Goal: Information Seeking & Learning: Learn about a topic

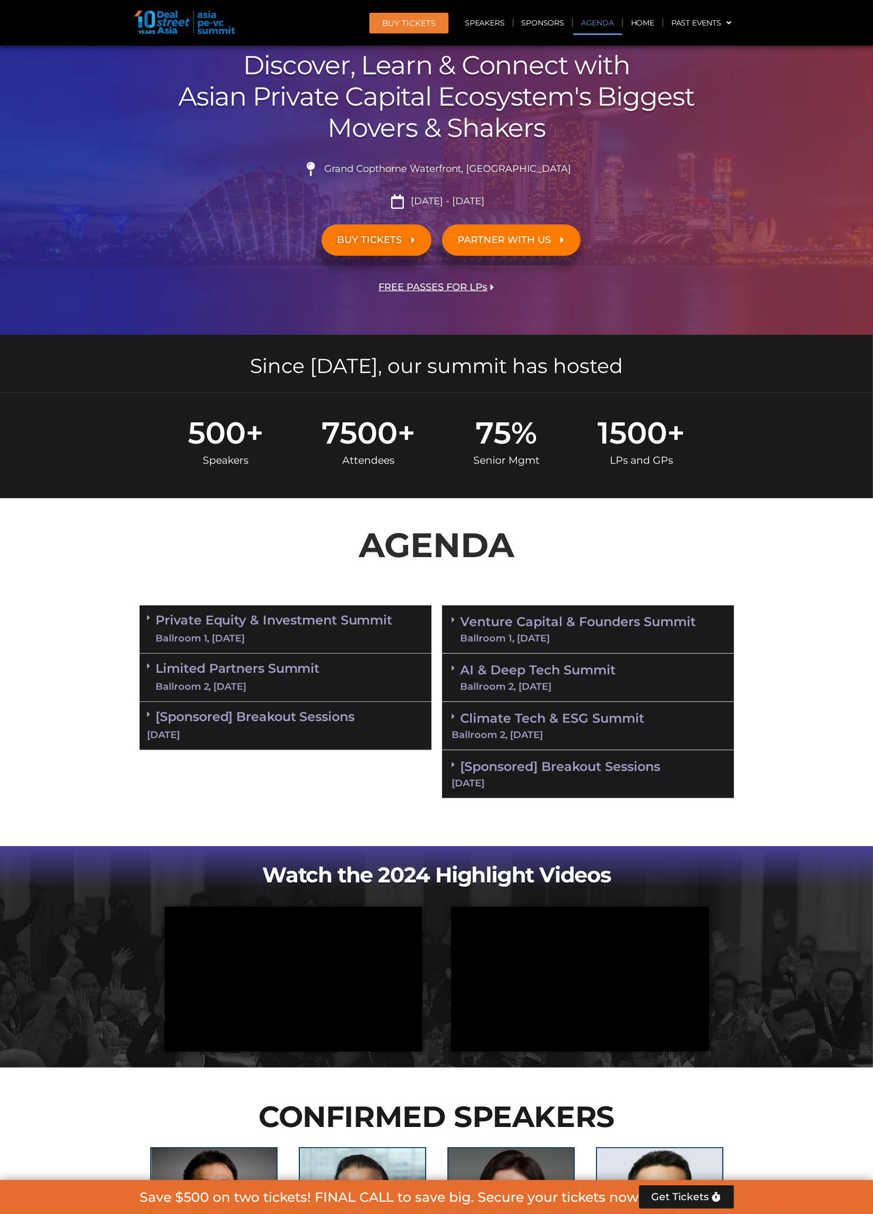
scroll to position [551, 0]
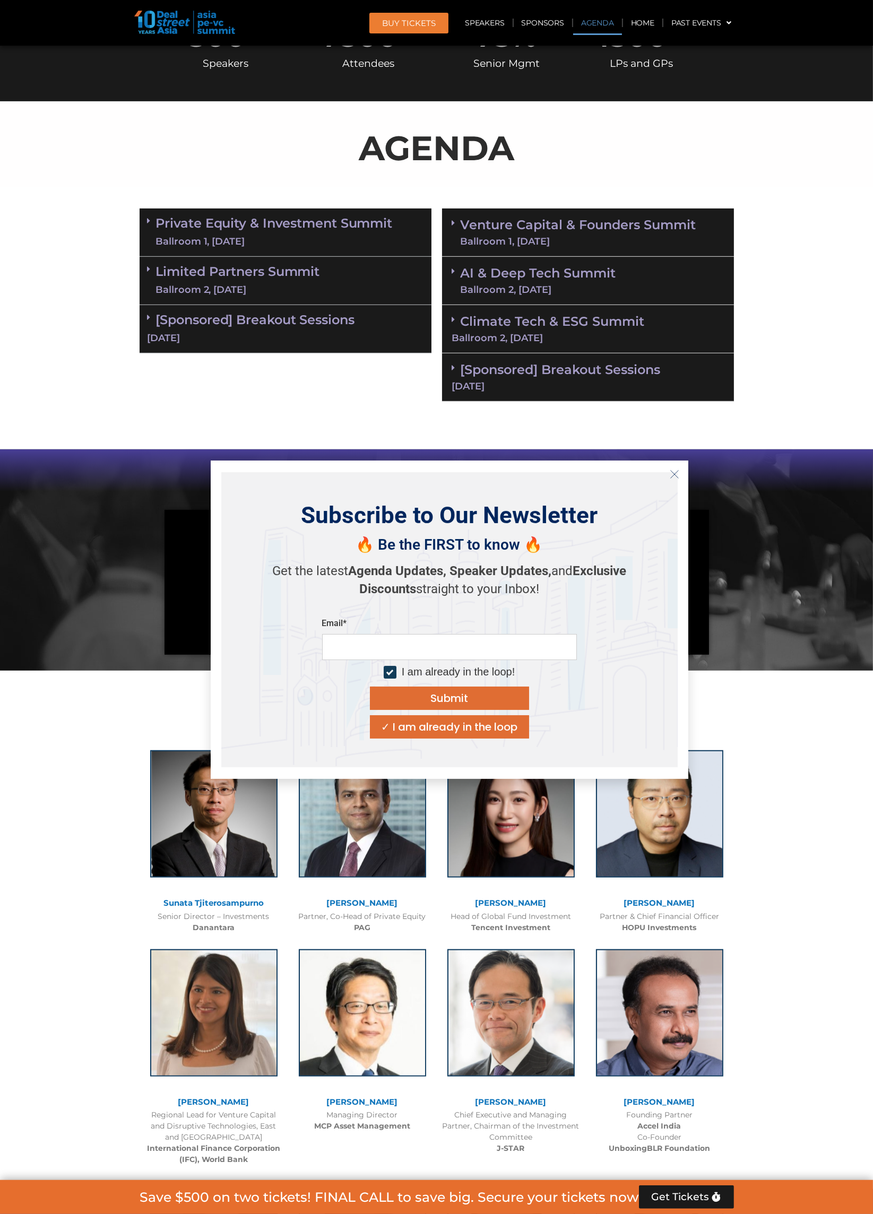
click at [674, 482] on button "Close" at bounding box center [674, 474] width 17 height 17
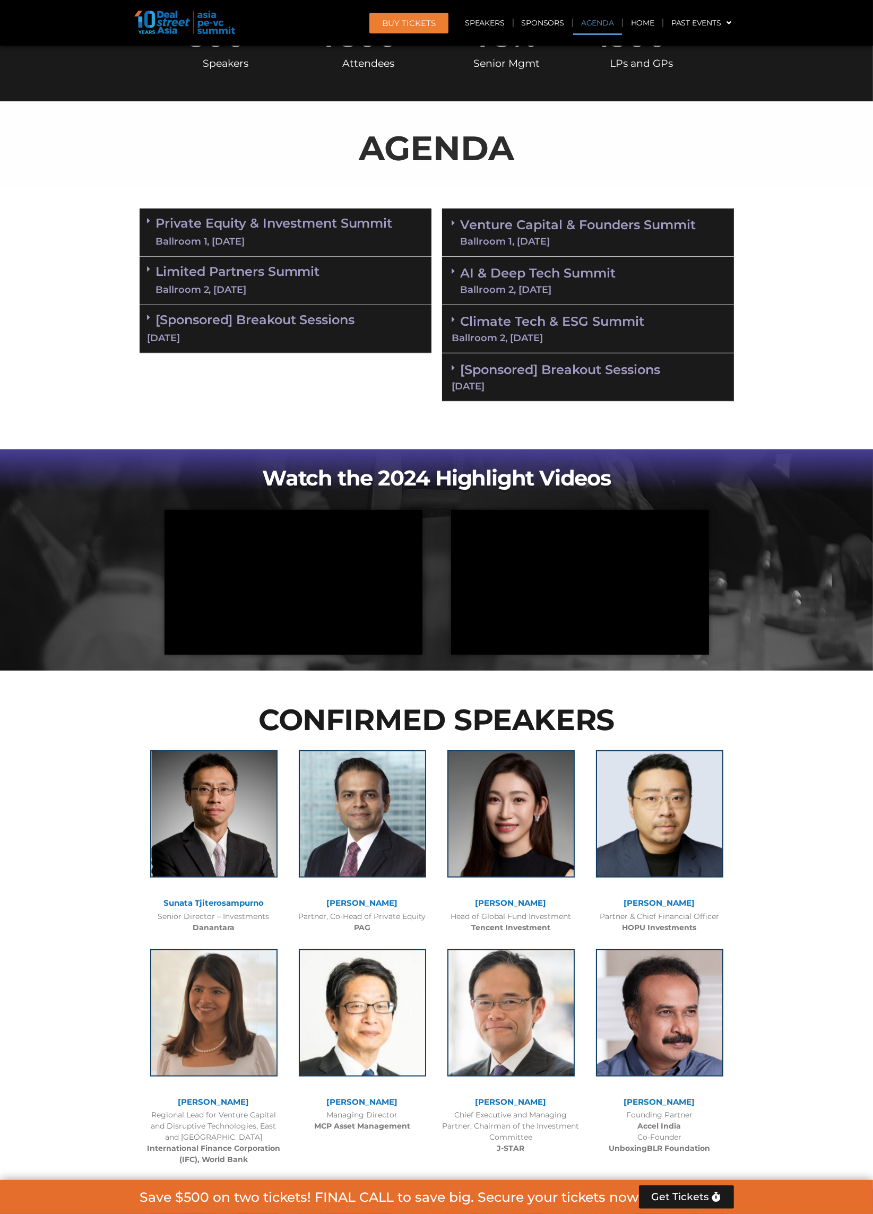
click at [634, 334] on div "Ballroom 2, 11 Sept" at bounding box center [588, 338] width 272 height 10
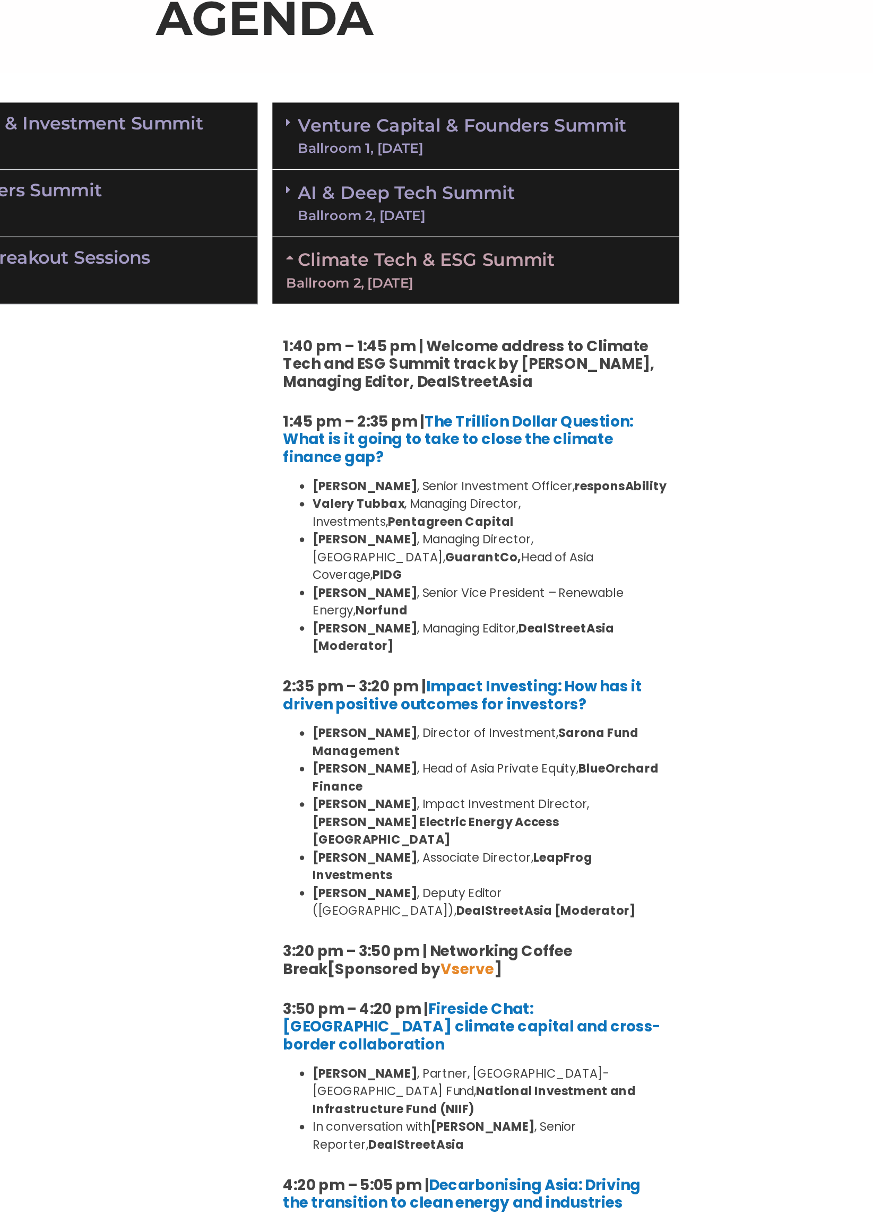
scroll to position [629, 0]
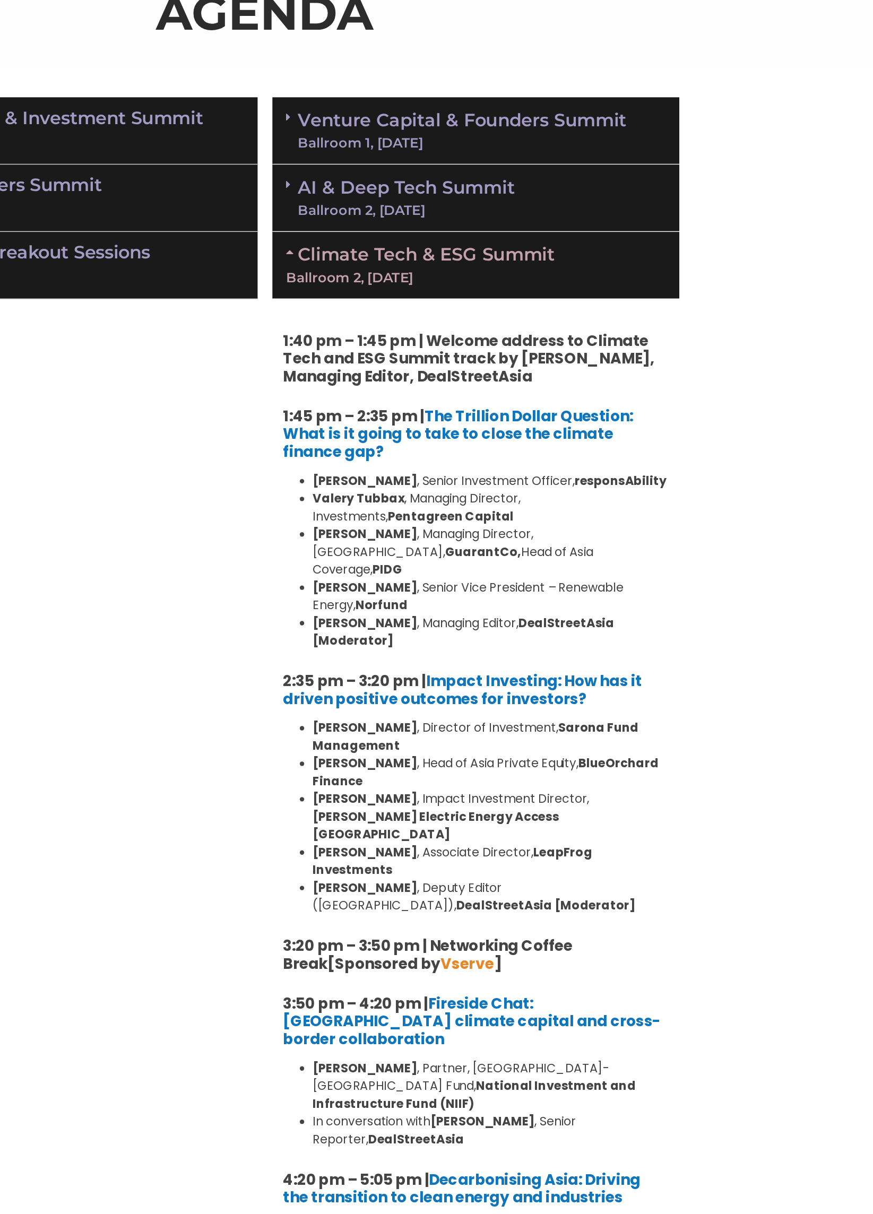
click at [712, 271] on div "Climate Tech & ESG Summit Ballroom 2, 11 Sept" at bounding box center [588, 252] width 292 height 48
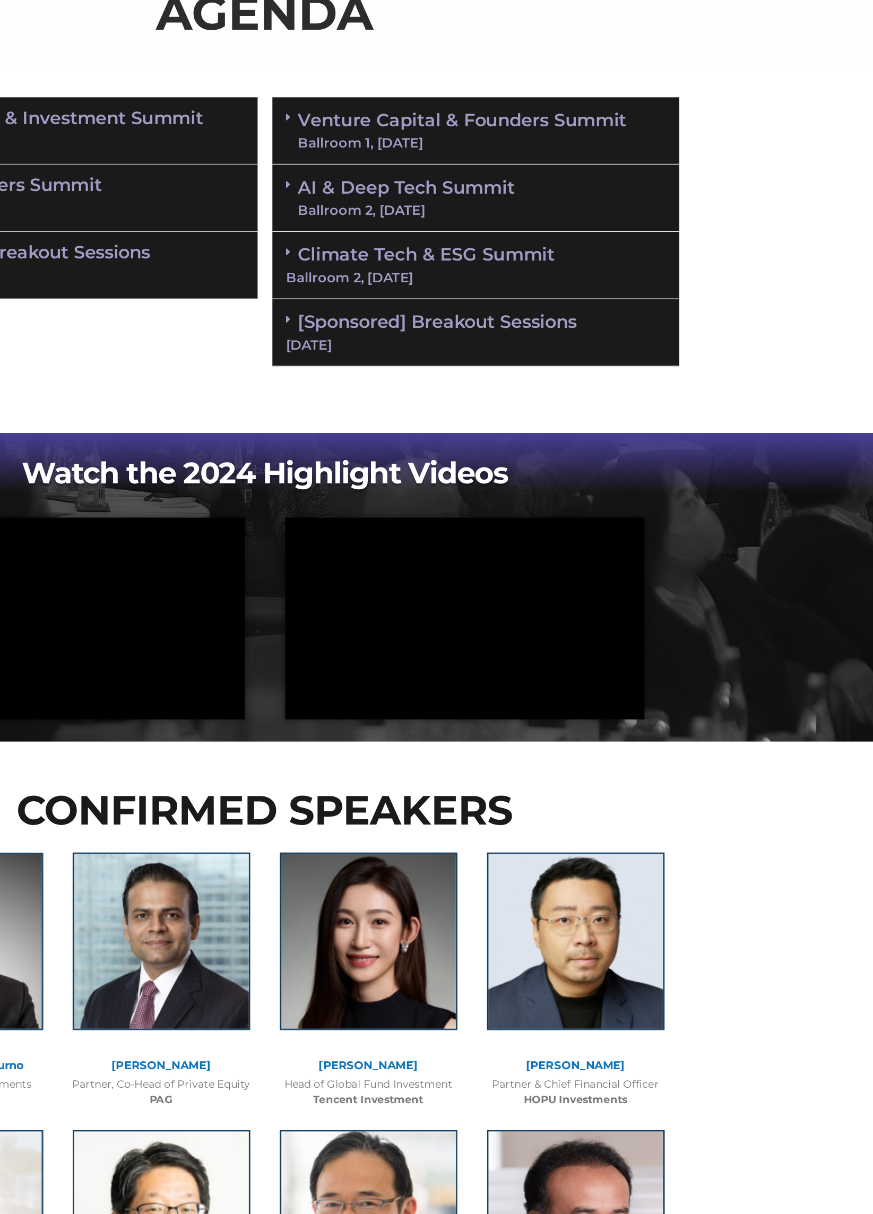
click at [648, 207] on div "AI & Deep Tech Summit Ballroom 2, 11 Sept" at bounding box center [588, 203] width 292 height 48
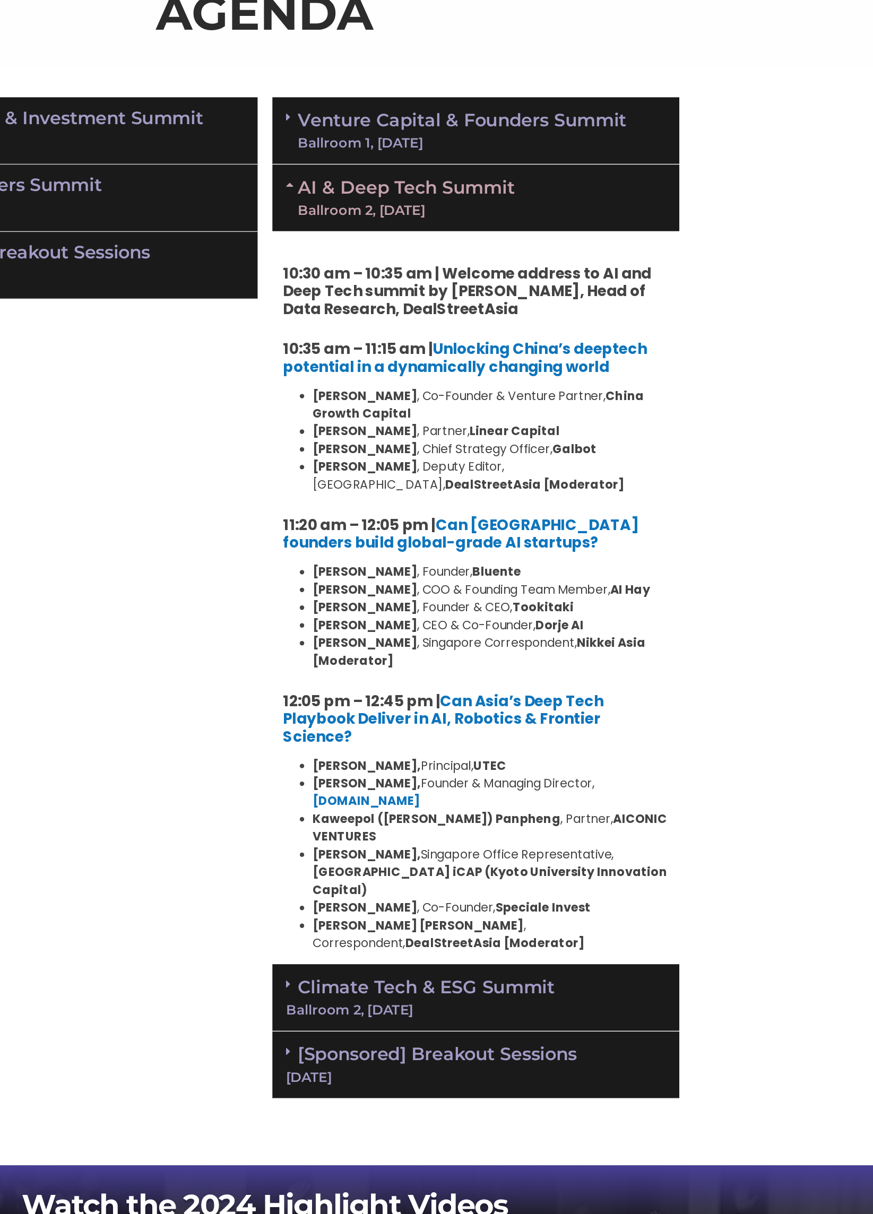
click at [691, 198] on div "AI & Deep Tech Summit Ballroom 2, 11 Sept" at bounding box center [588, 203] width 292 height 48
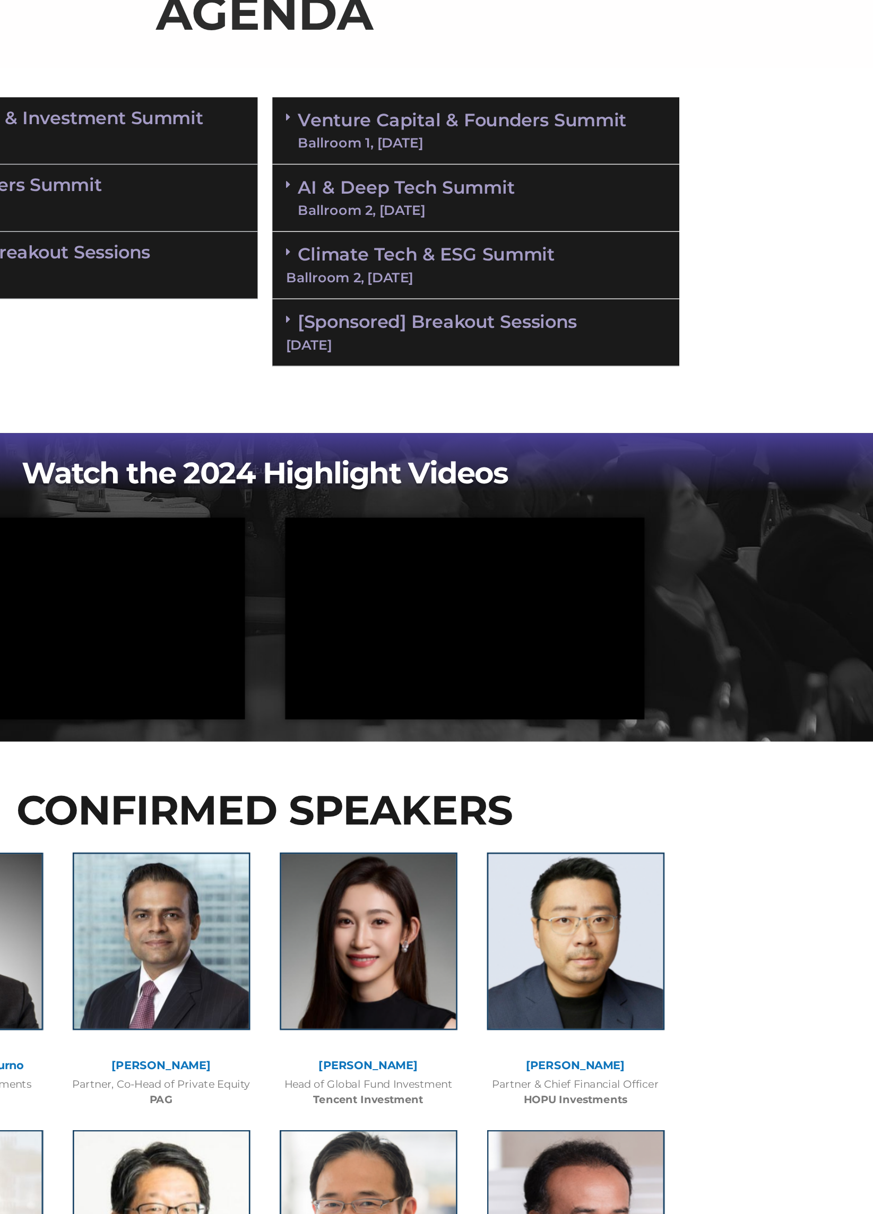
click at [682, 304] on div "11 Sept" at bounding box center [588, 309] width 272 height 10
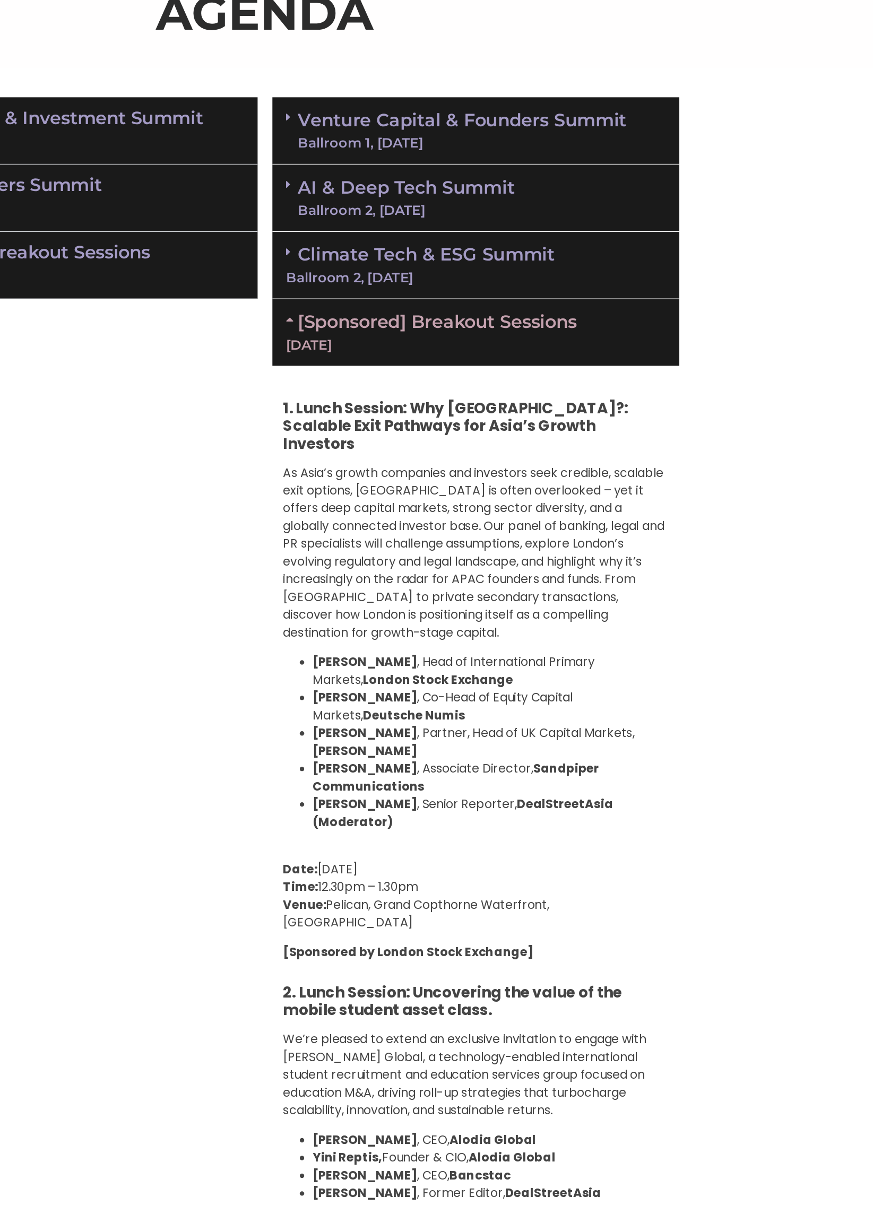
click at [691, 304] on div "11 Sept" at bounding box center [588, 309] width 272 height 10
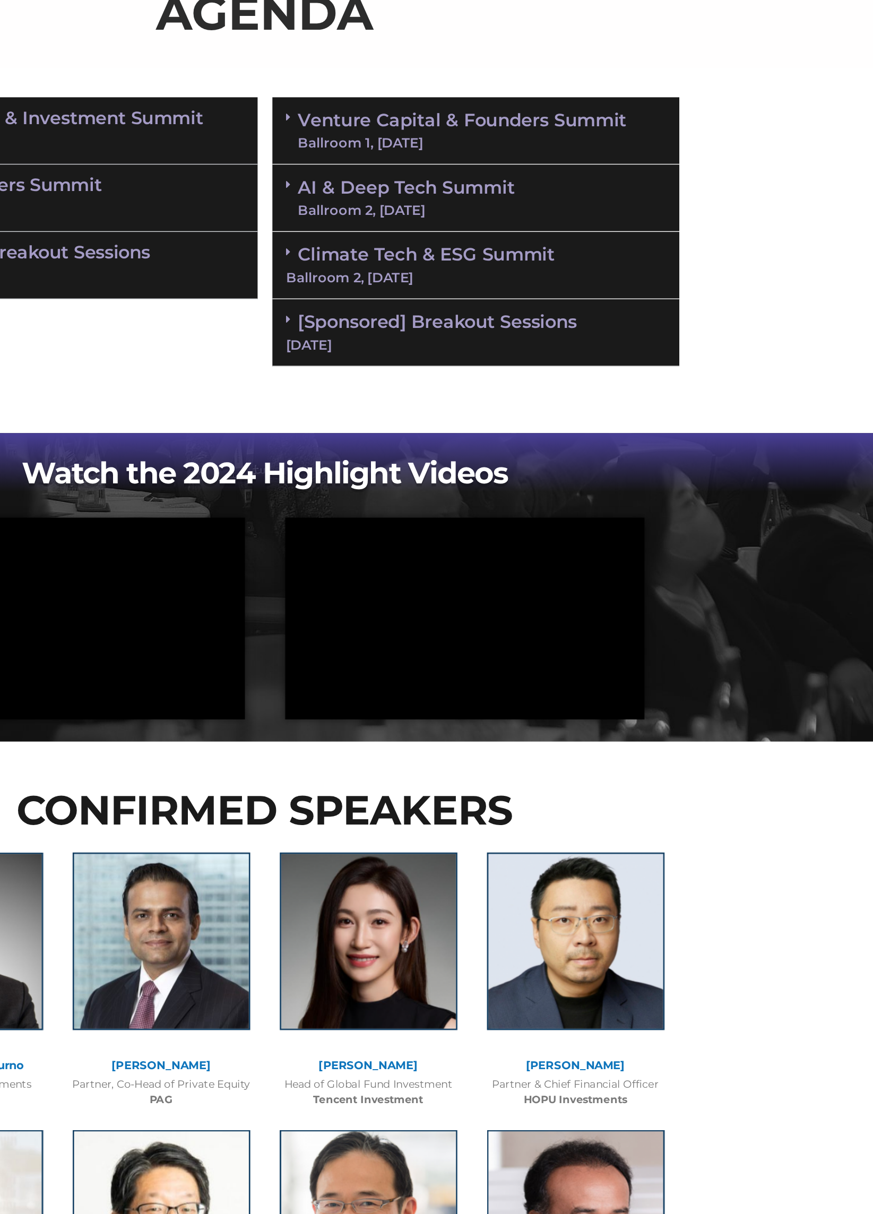
click at [658, 141] on link "Venture Capital & Founders​ Summit Ballroom 1, 11 Sept" at bounding box center [578, 155] width 236 height 28
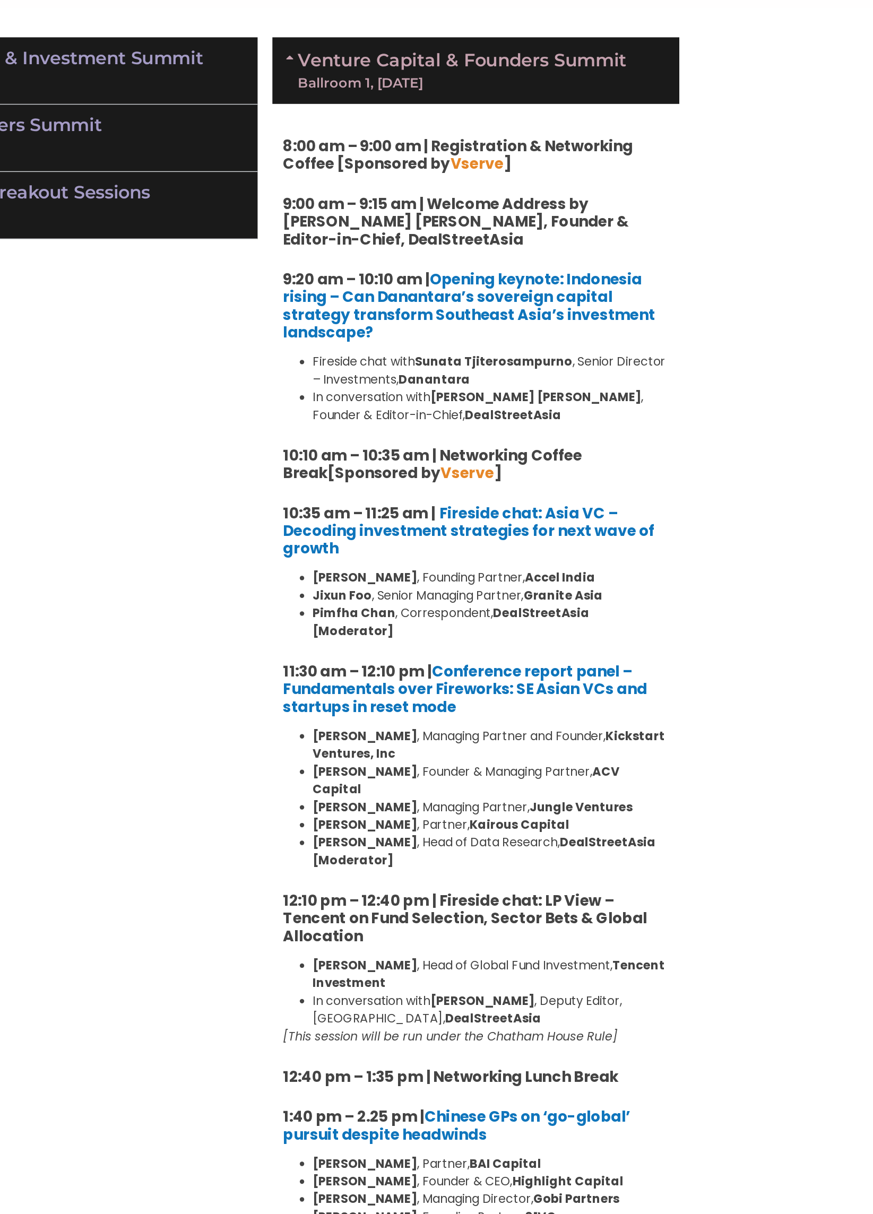
click at [694, 162] on div "Ballroom 1, 11 Sept" at bounding box center [578, 164] width 236 height 10
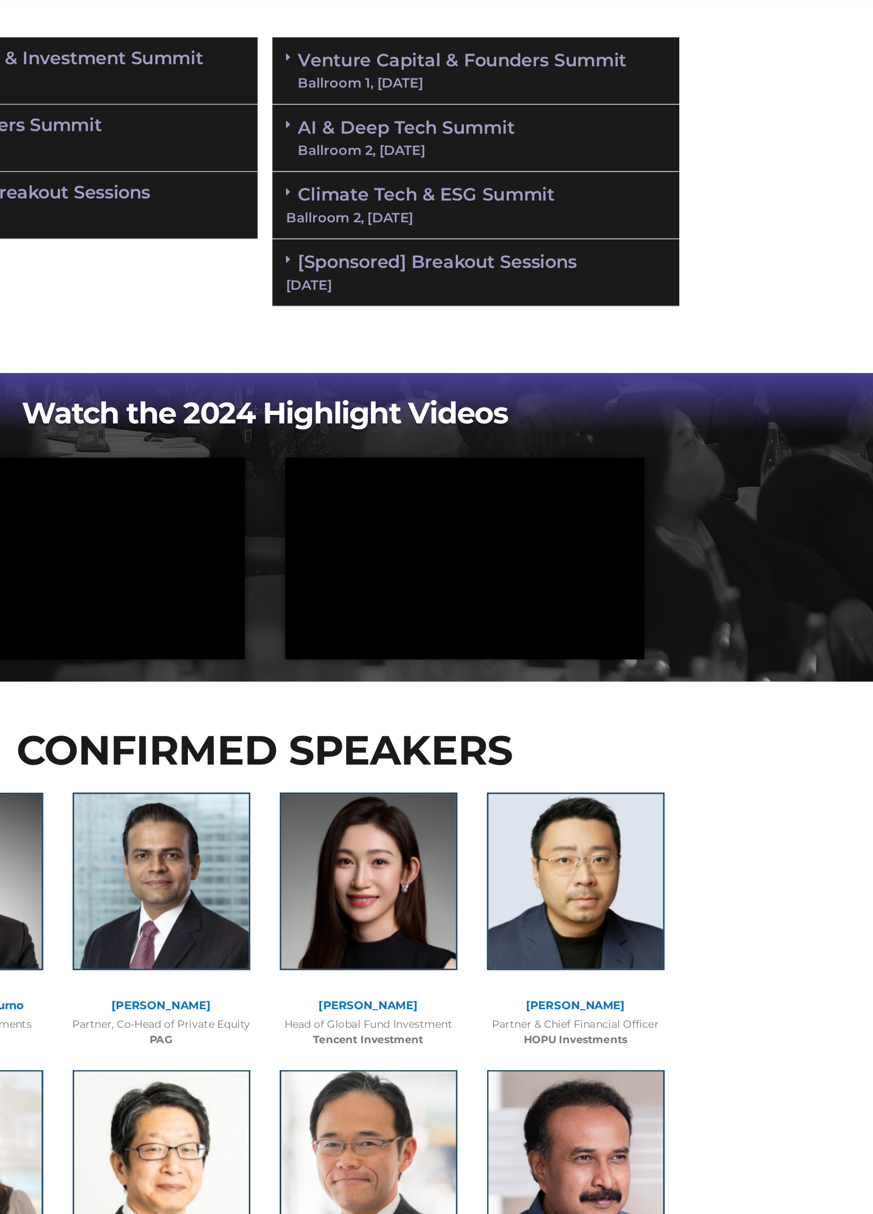
click at [692, 163] on div "Ballroom 1, 11 Sept" at bounding box center [578, 164] width 236 height 10
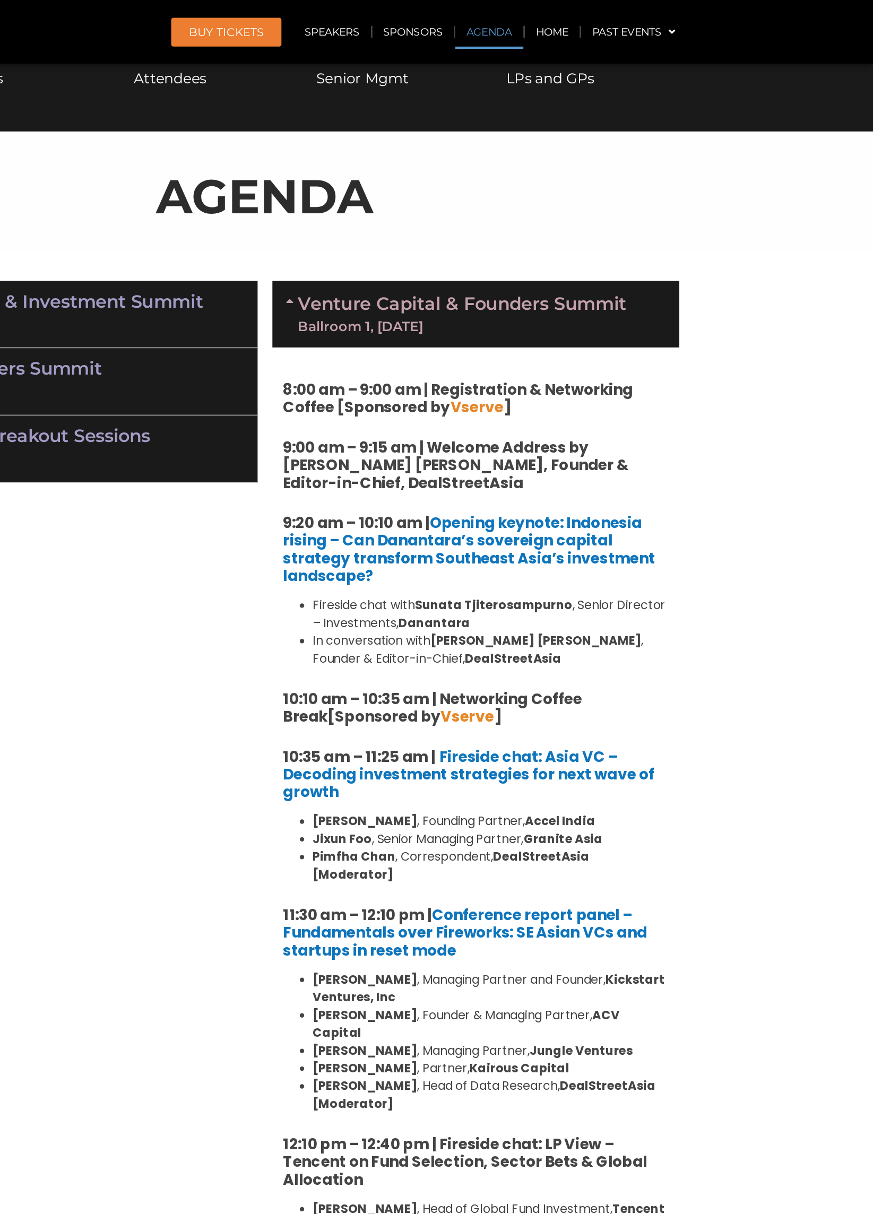
scroll to position [546, 0]
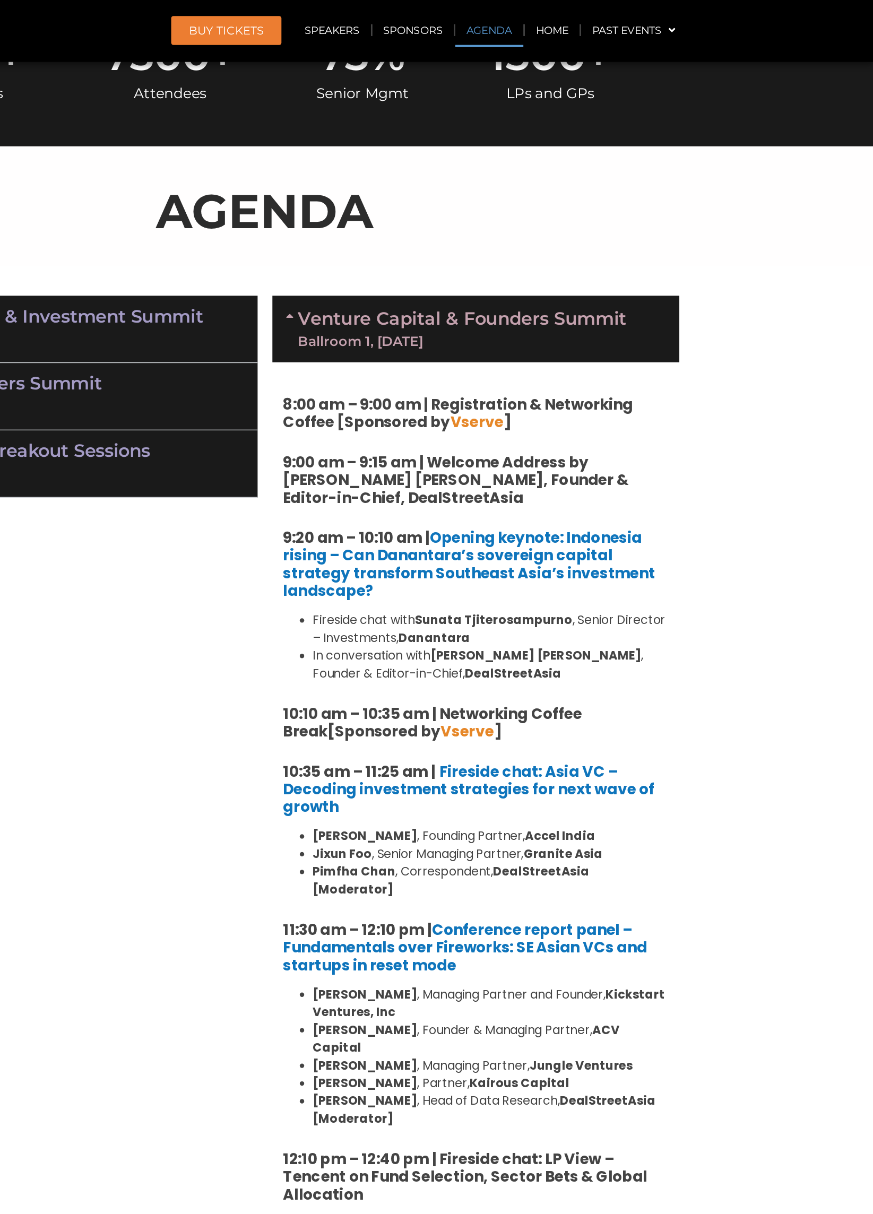
click at [664, 237] on link "Venture Capital & Founders​ Summit Ballroom 1, 11 Sept" at bounding box center [578, 237] width 236 height 28
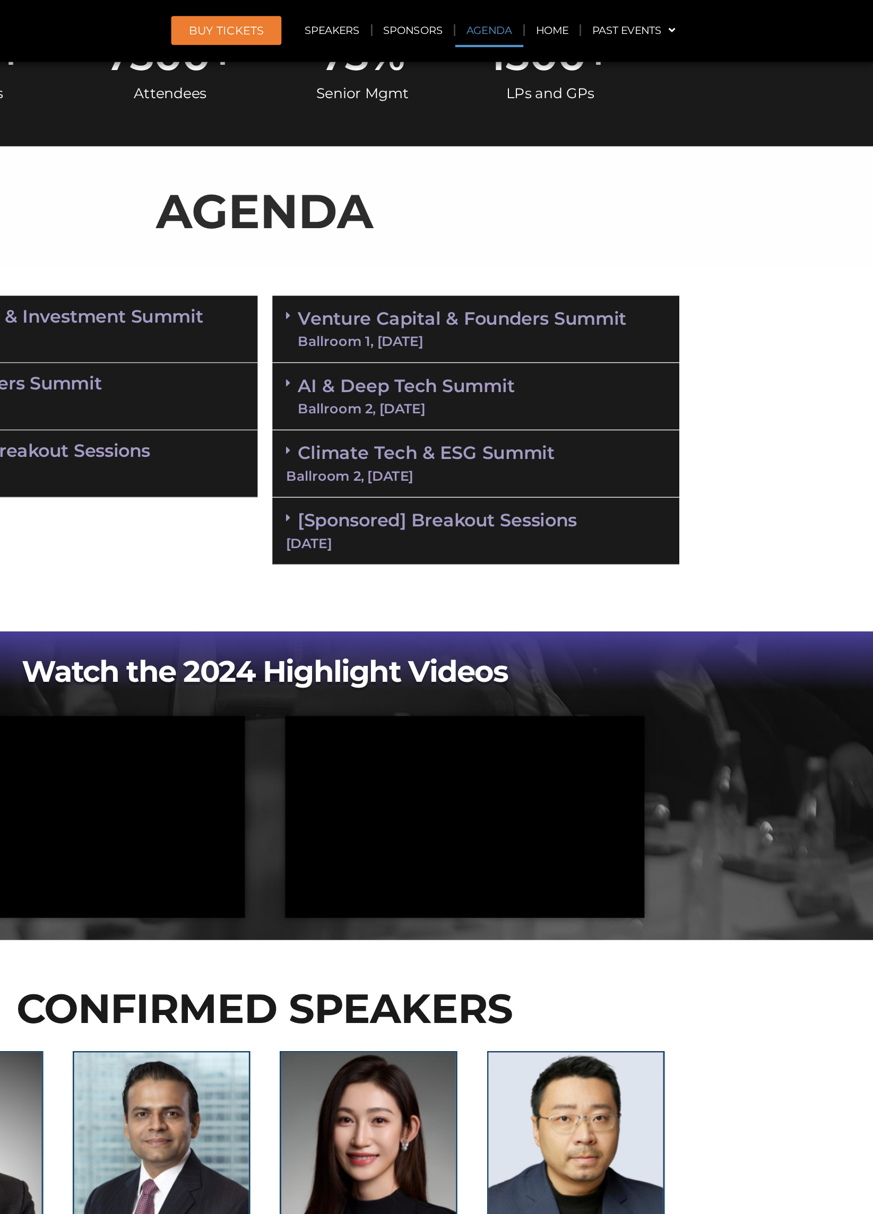
click at [670, 294] on div "AI & Deep Tech Summit Ballroom 2, 11 Sept" at bounding box center [588, 286] width 292 height 48
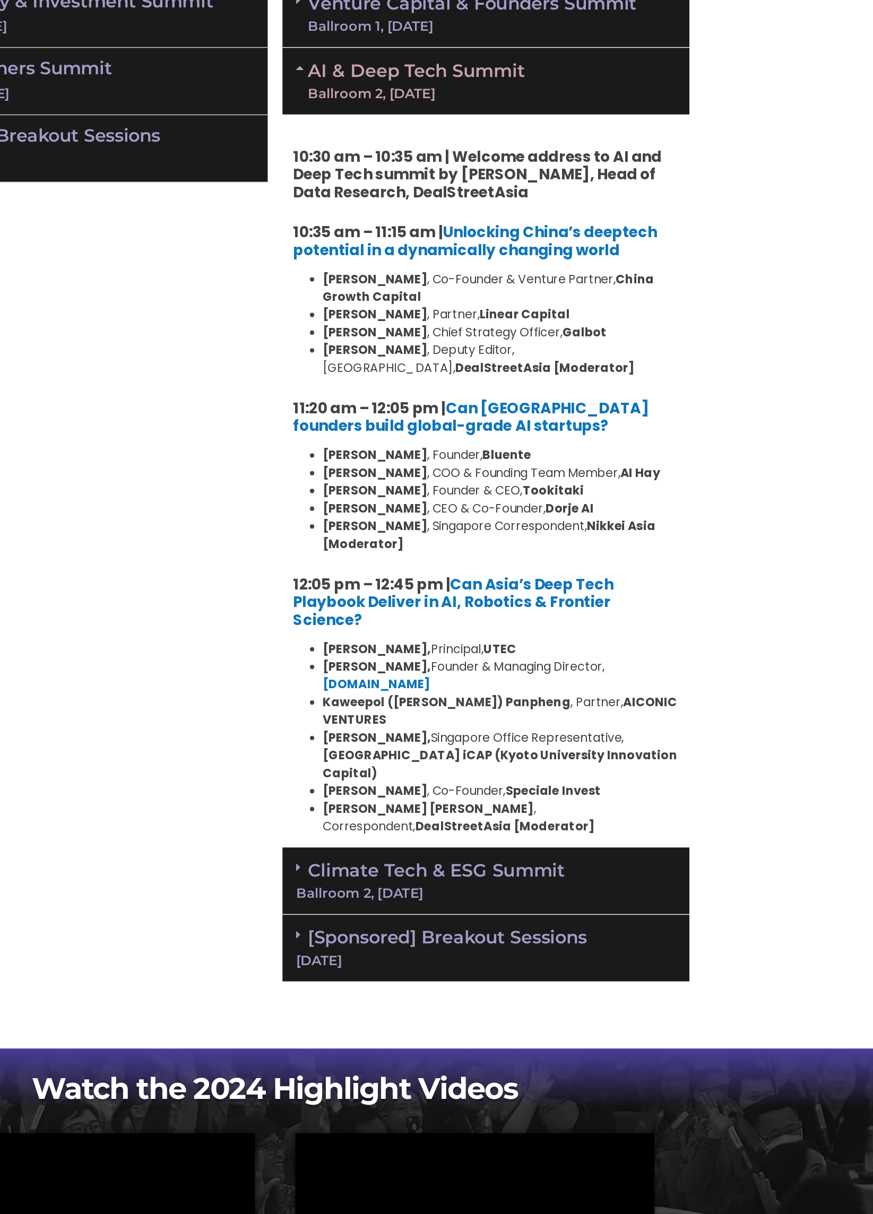
scroll to position [559, 0]
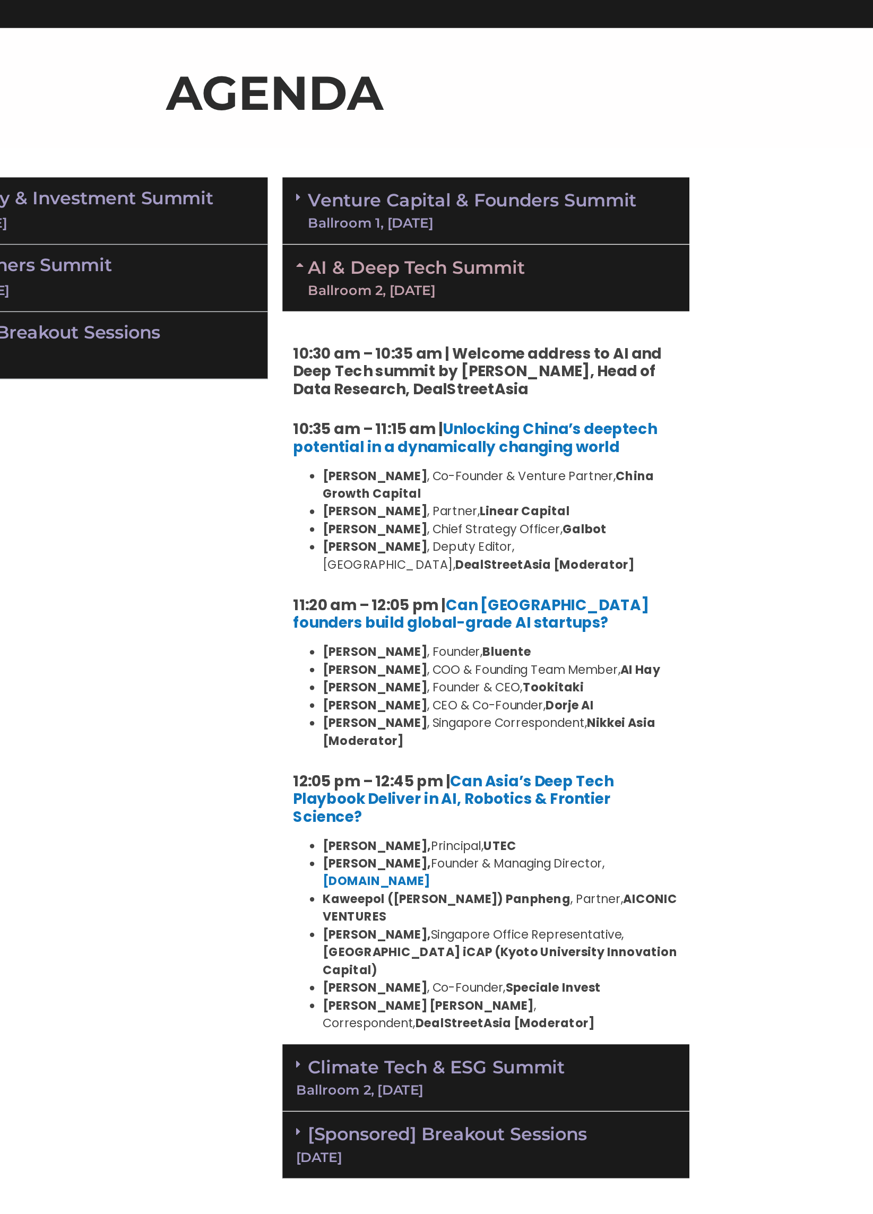
click at [472, 277] on div "Ballroom 2, 11 Sept" at bounding box center [537, 282] width 155 height 10
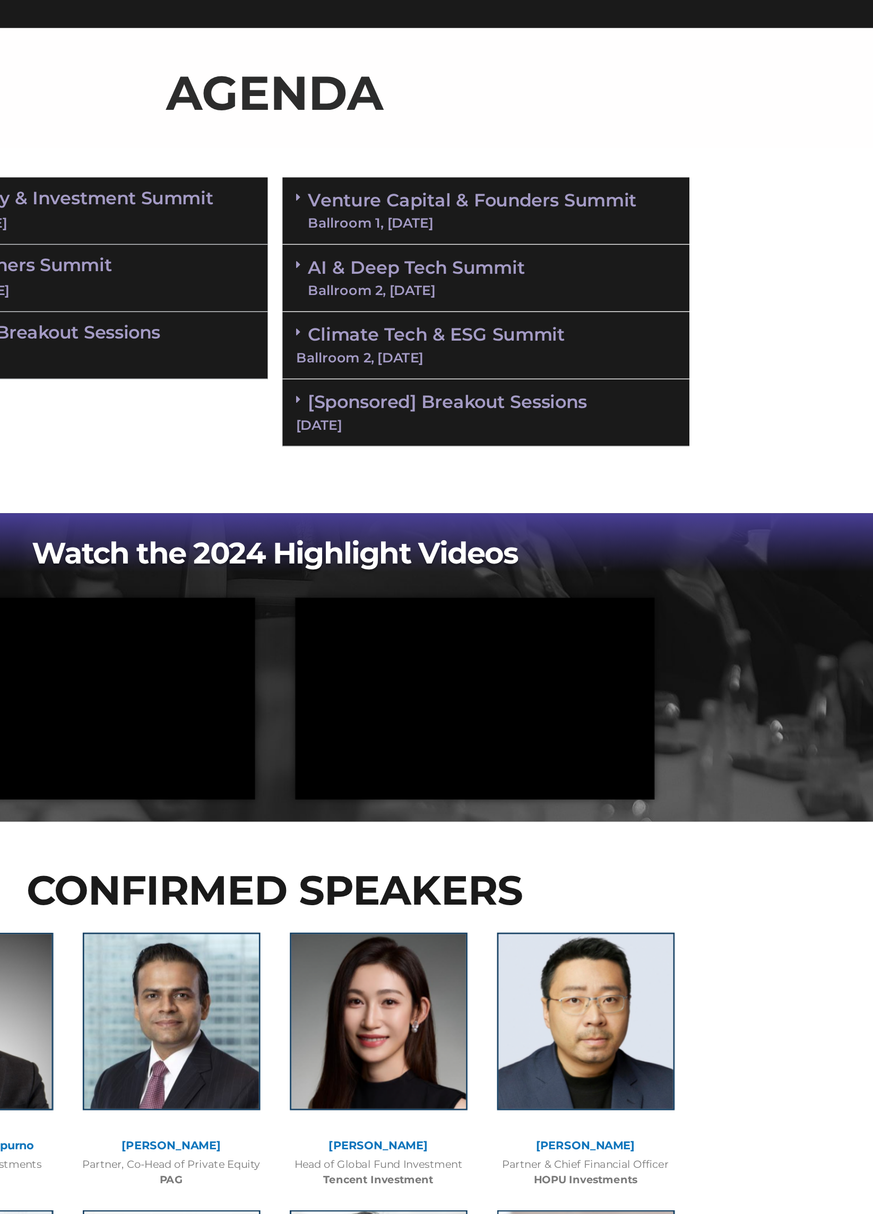
click at [480, 326] on div "Ballroom 2, 11 Sept" at bounding box center [588, 331] width 272 height 10
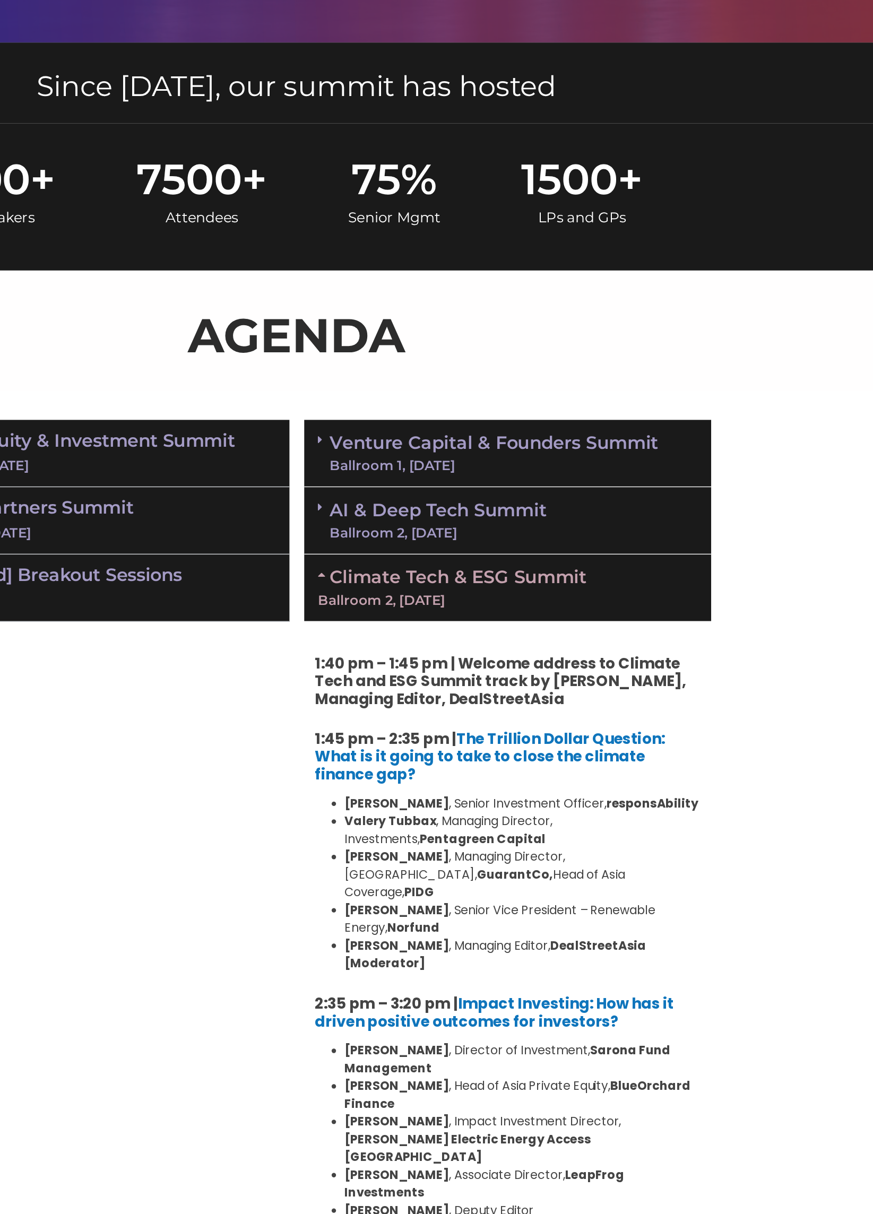
scroll to position [381, 0]
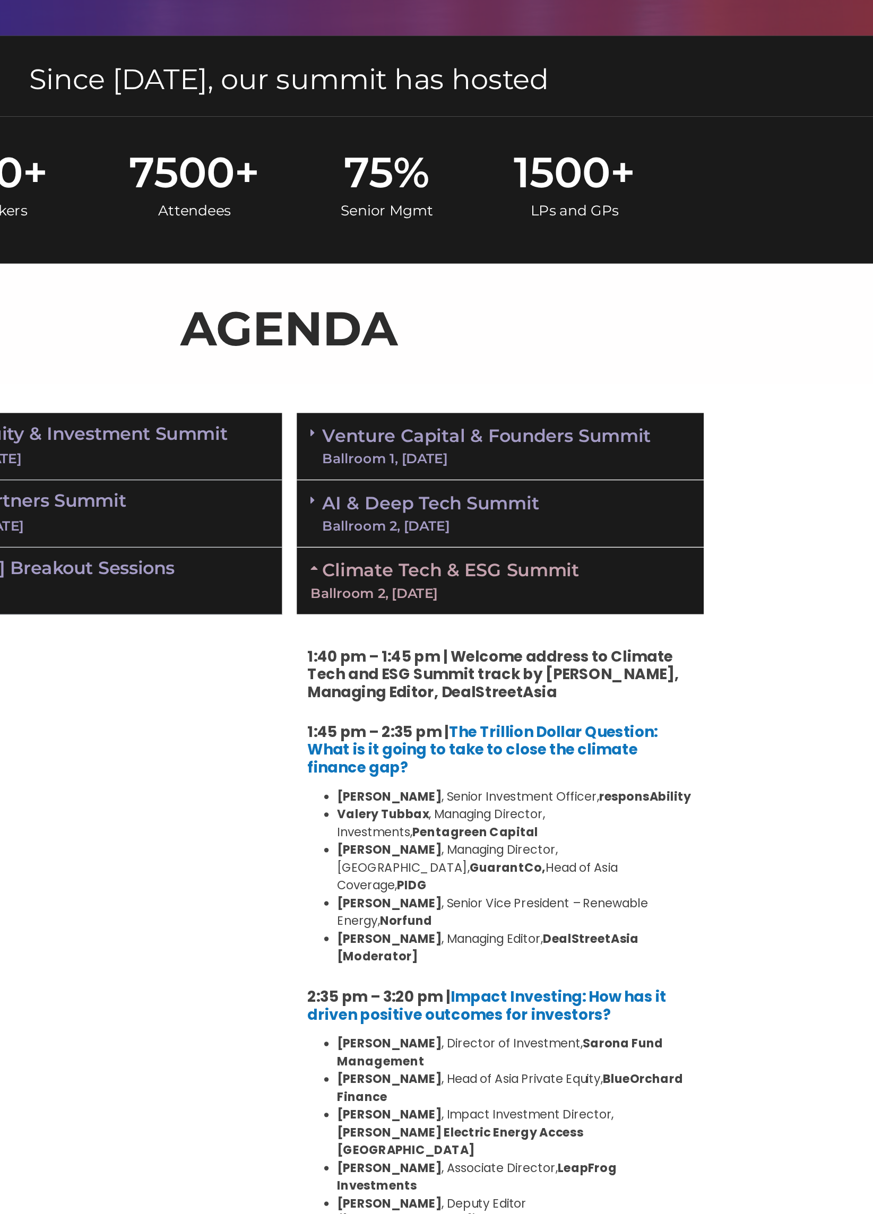
click at [700, 510] on div "Ballroom 2, 11 Sept" at bounding box center [588, 508] width 272 height 10
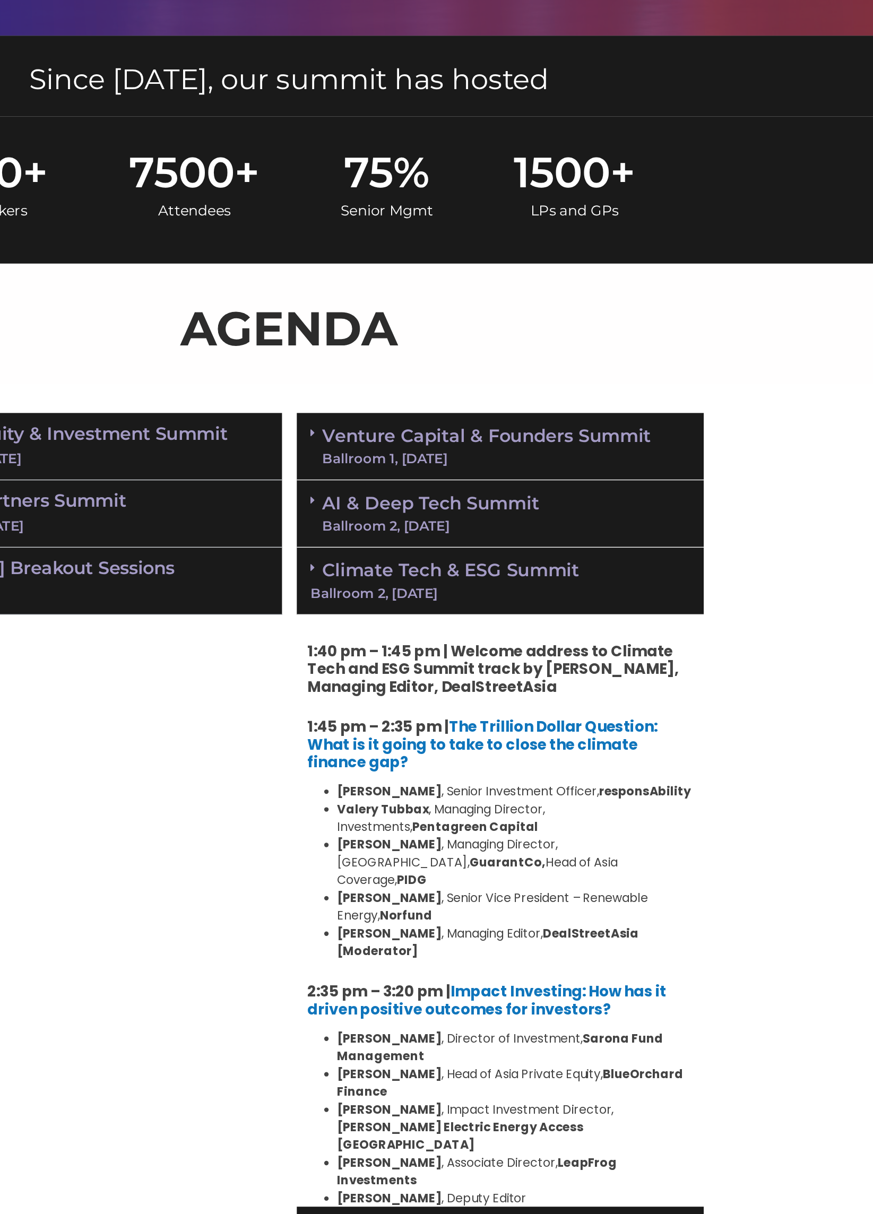
click at [679, 444] on div "AI & Deep Tech Summit Ballroom 2, 11 Sept" at bounding box center [588, 451] width 292 height 48
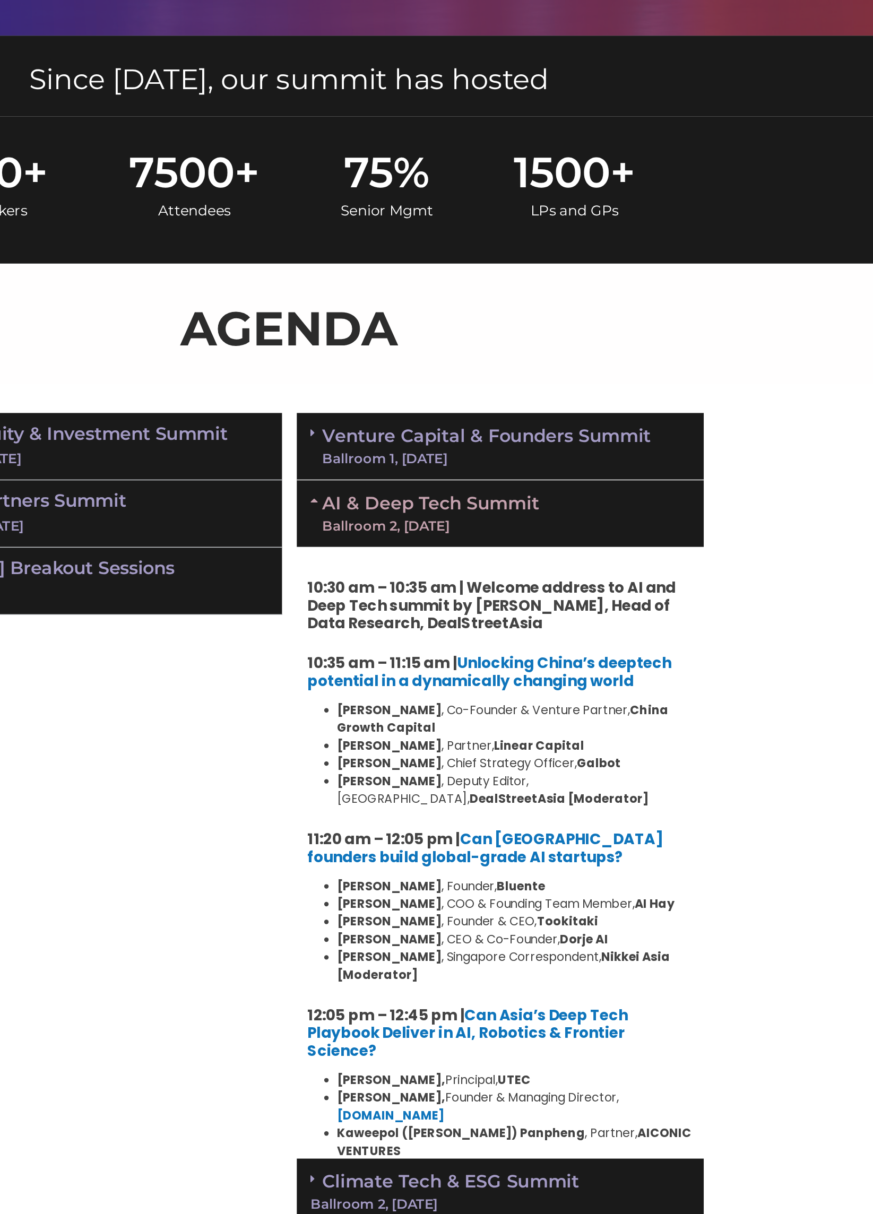
click at [675, 457] on div "AI & Deep Tech Summit Ballroom 2, 11 Sept" at bounding box center [588, 451] width 292 height 48
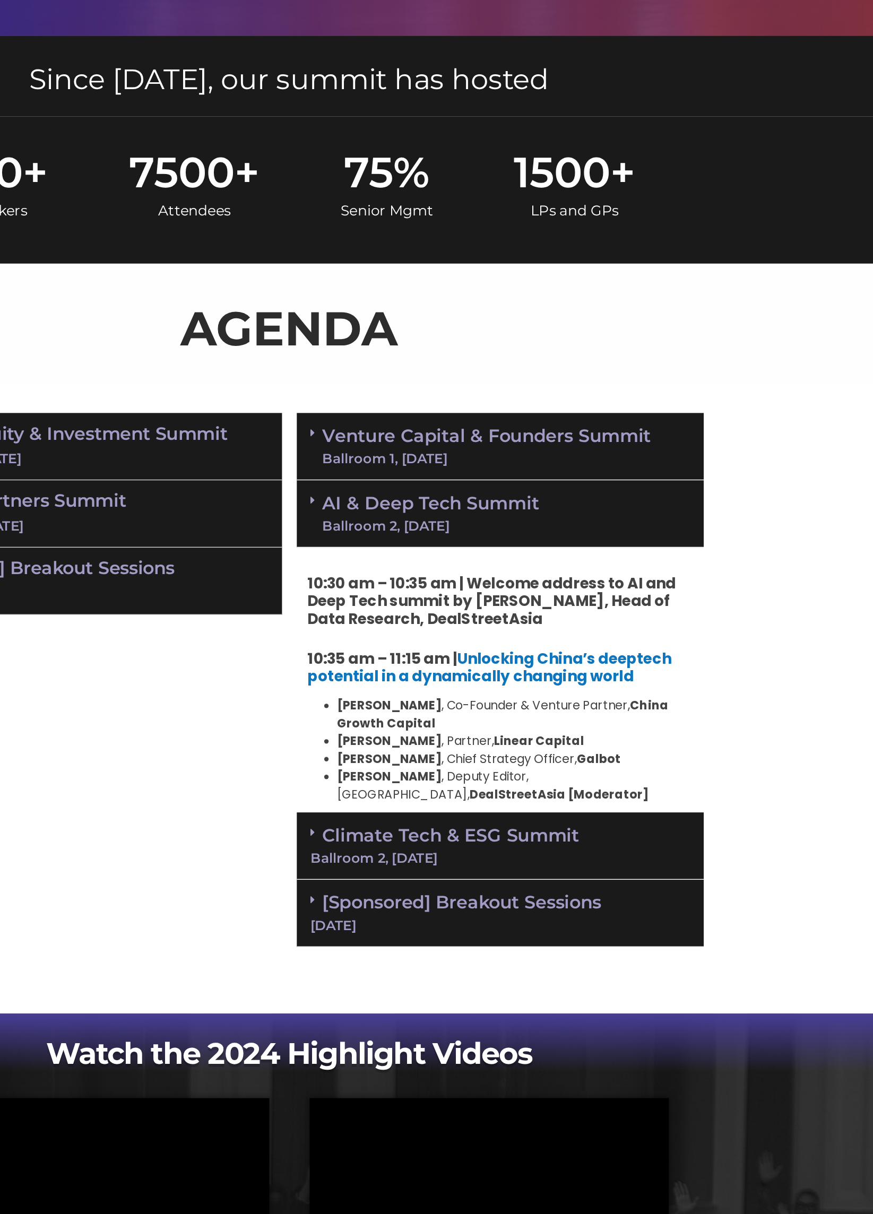
click at [679, 404] on link "Venture Capital & Founders​ Summit Ballroom 1, 11 Sept" at bounding box center [578, 403] width 236 height 28
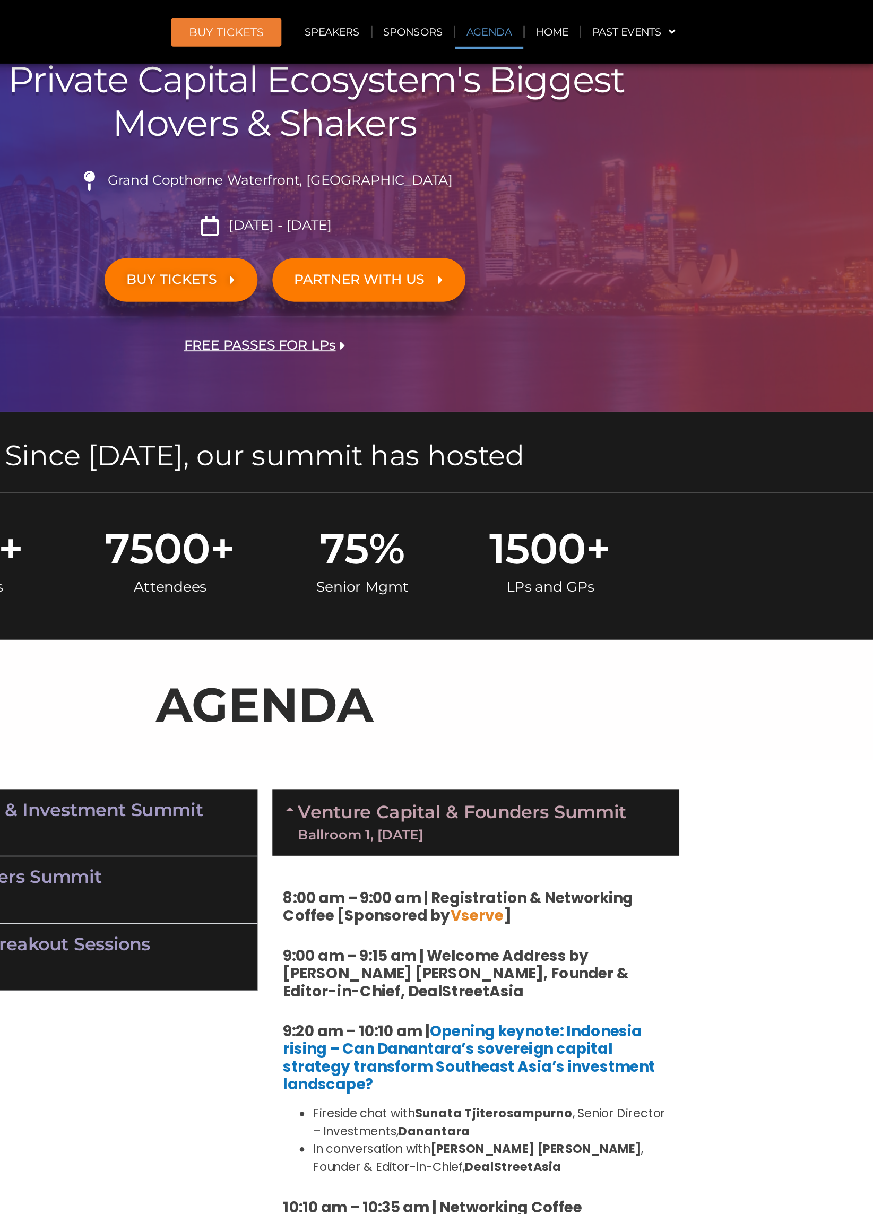
scroll to position [190, 0]
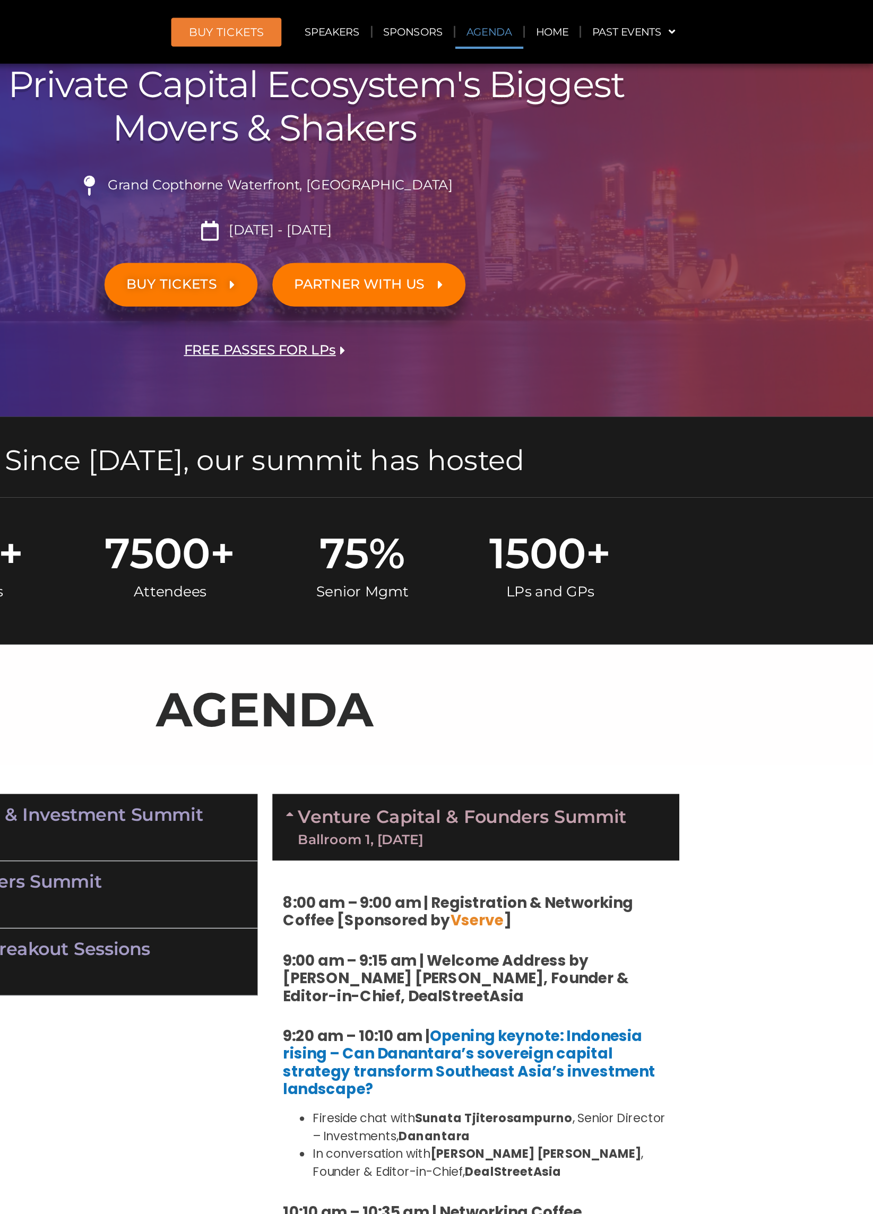
click at [617, 586] on link "Venture Capital & Founders​ Summit Ballroom 1, 11 Sept" at bounding box center [578, 593] width 236 height 28
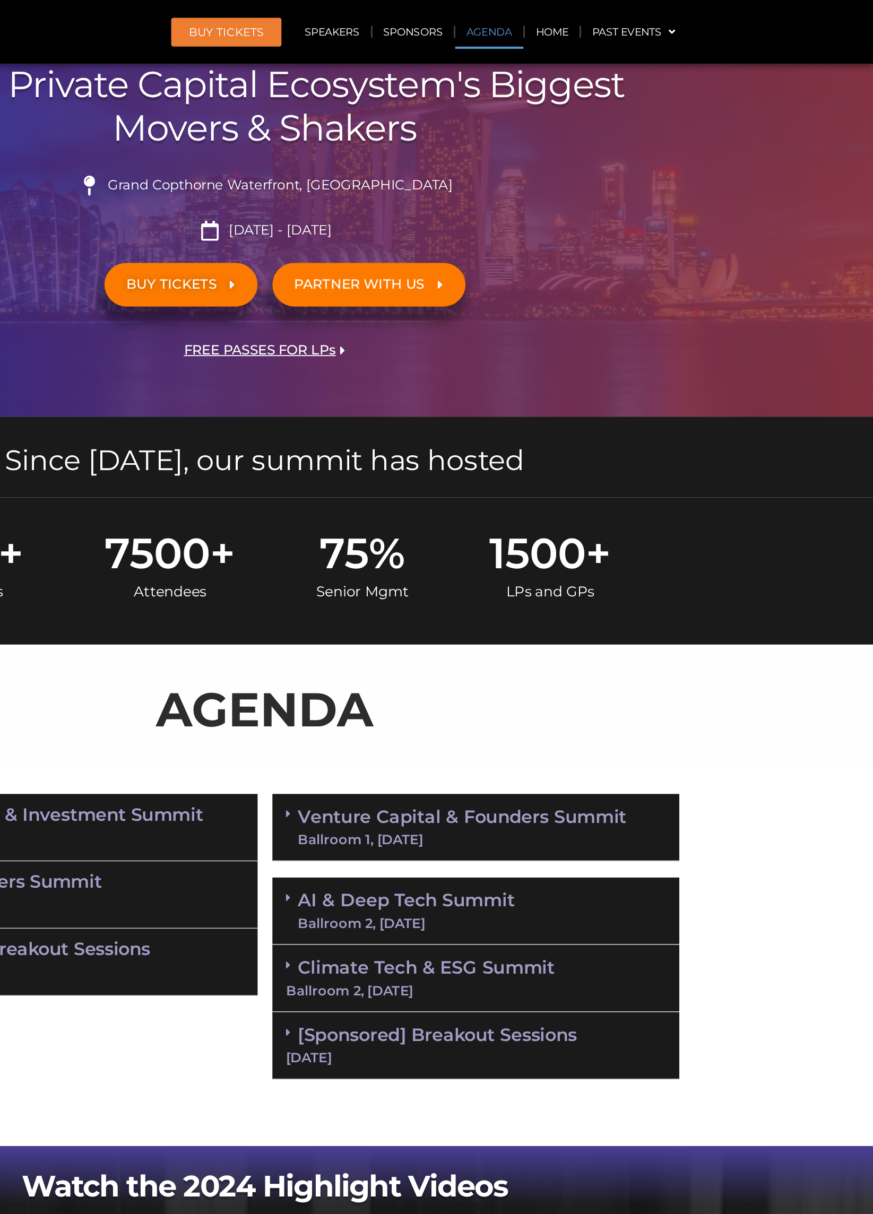
click at [382, 593] on link "Private Equity & Investment Summit Ballroom 1, 10 Sept" at bounding box center [274, 593] width 237 height 32
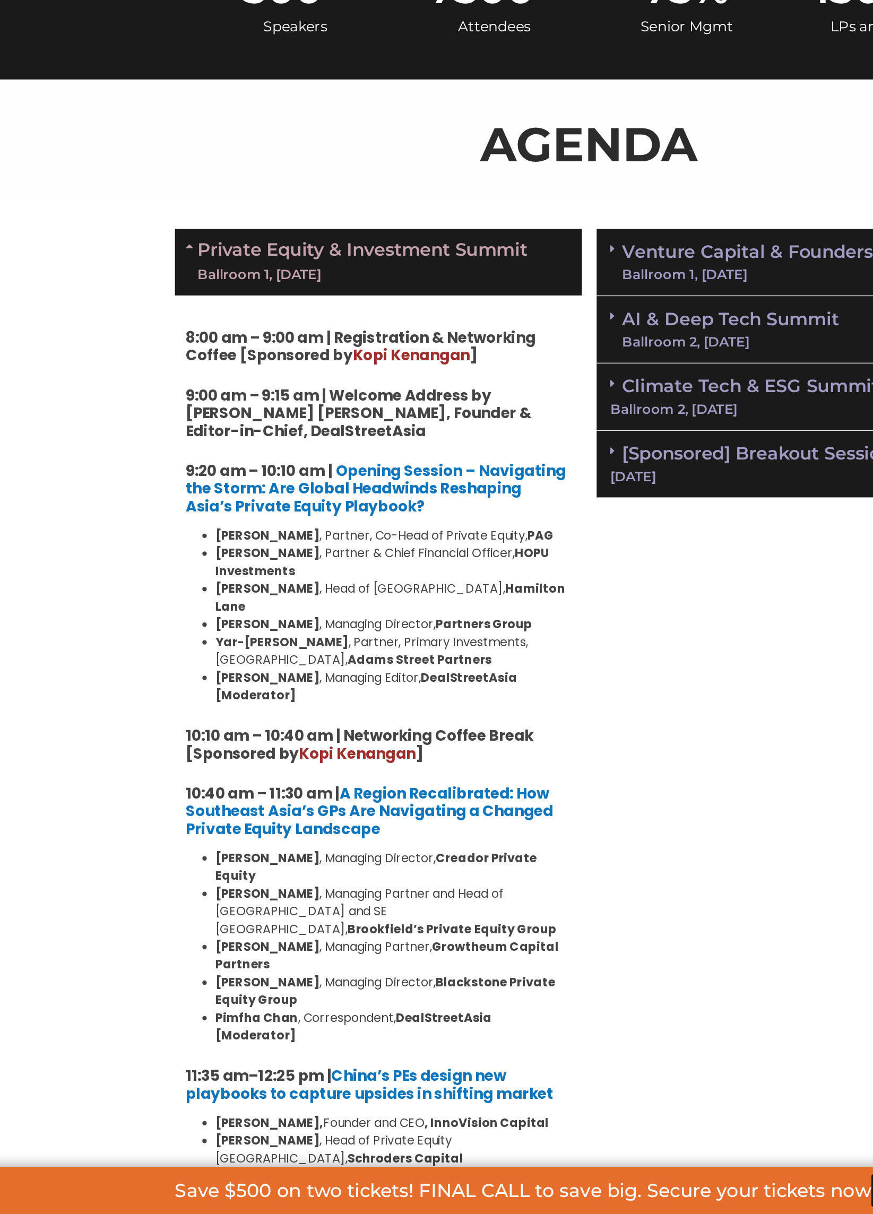
scroll to position [251, 0]
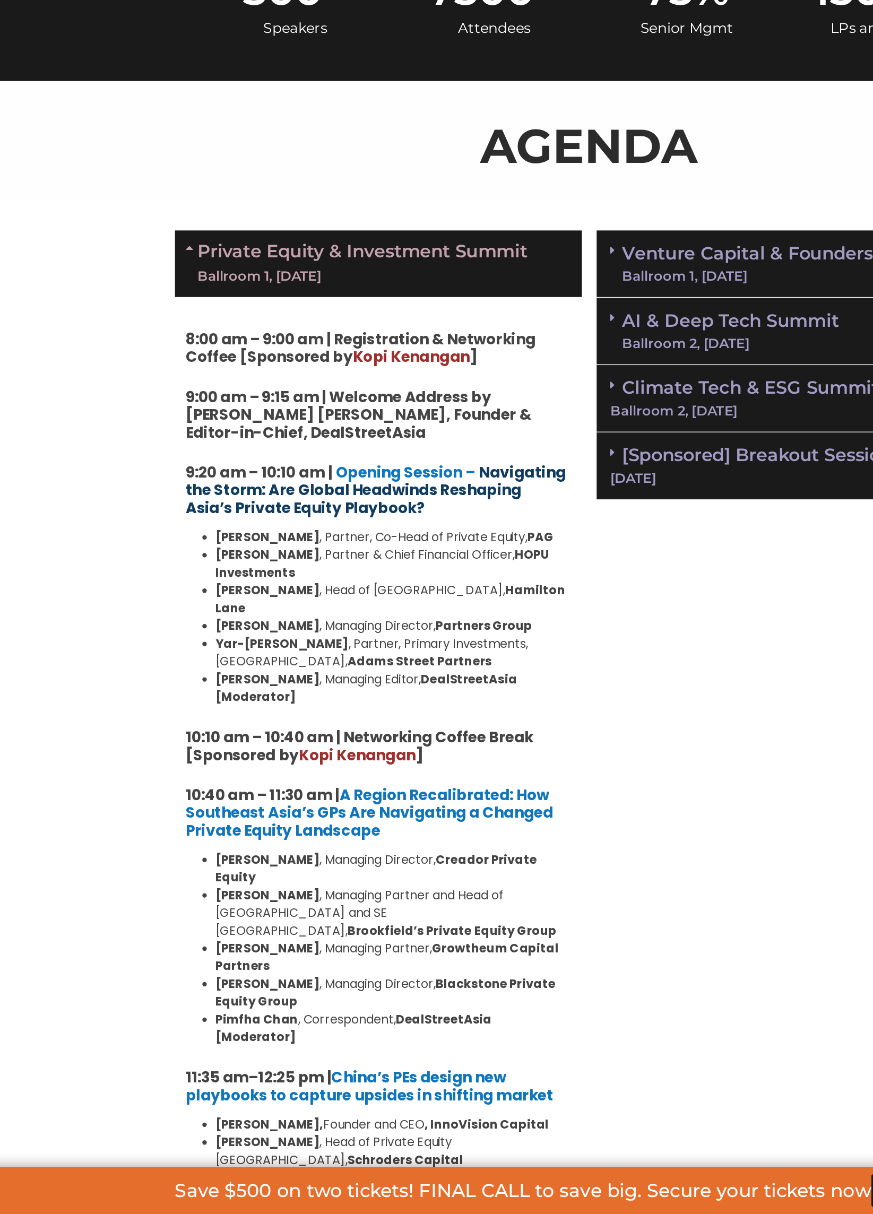
click at [406, 693] on strong "Navigating the Storm: Are Global Headwinds Reshaping Asia’s Private Equity Play…" at bounding box center [283, 694] width 273 height 40
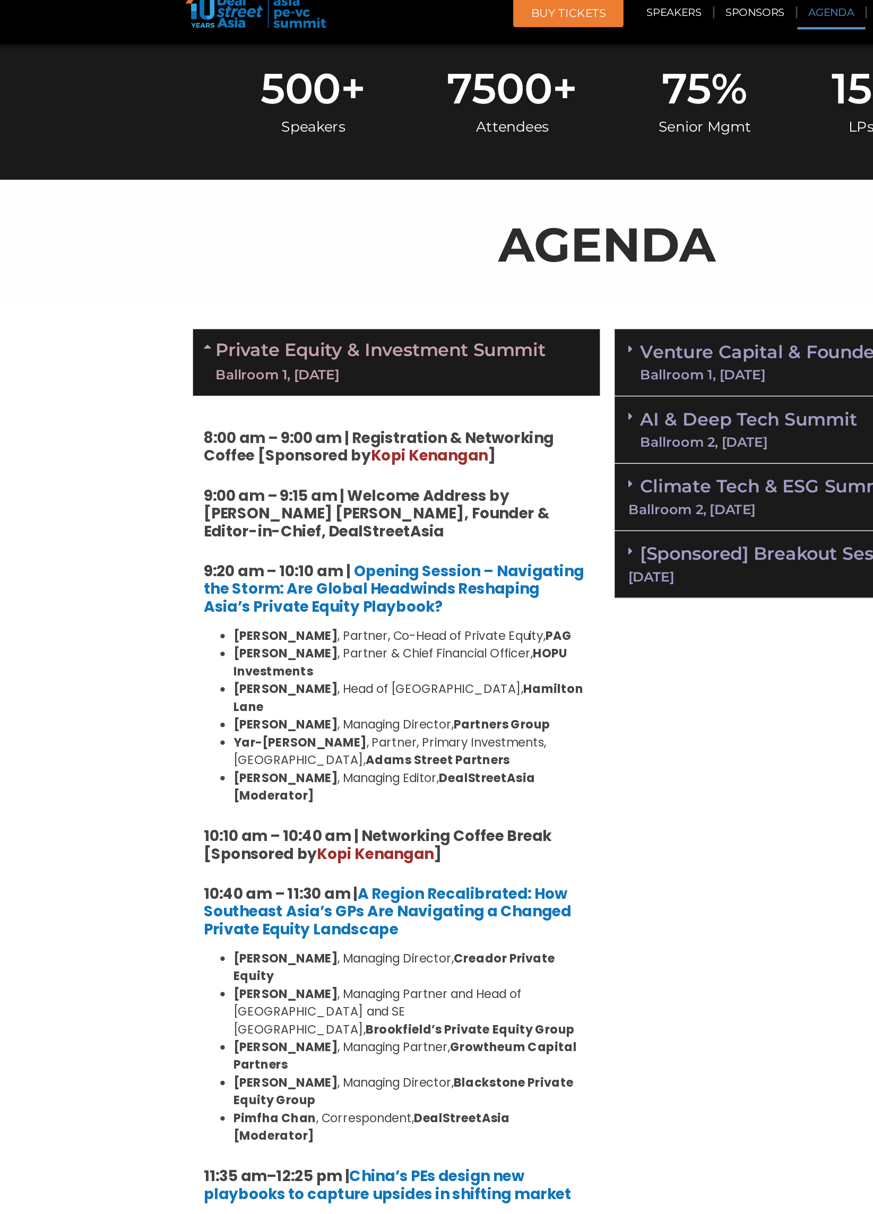
scroll to position [510, 0]
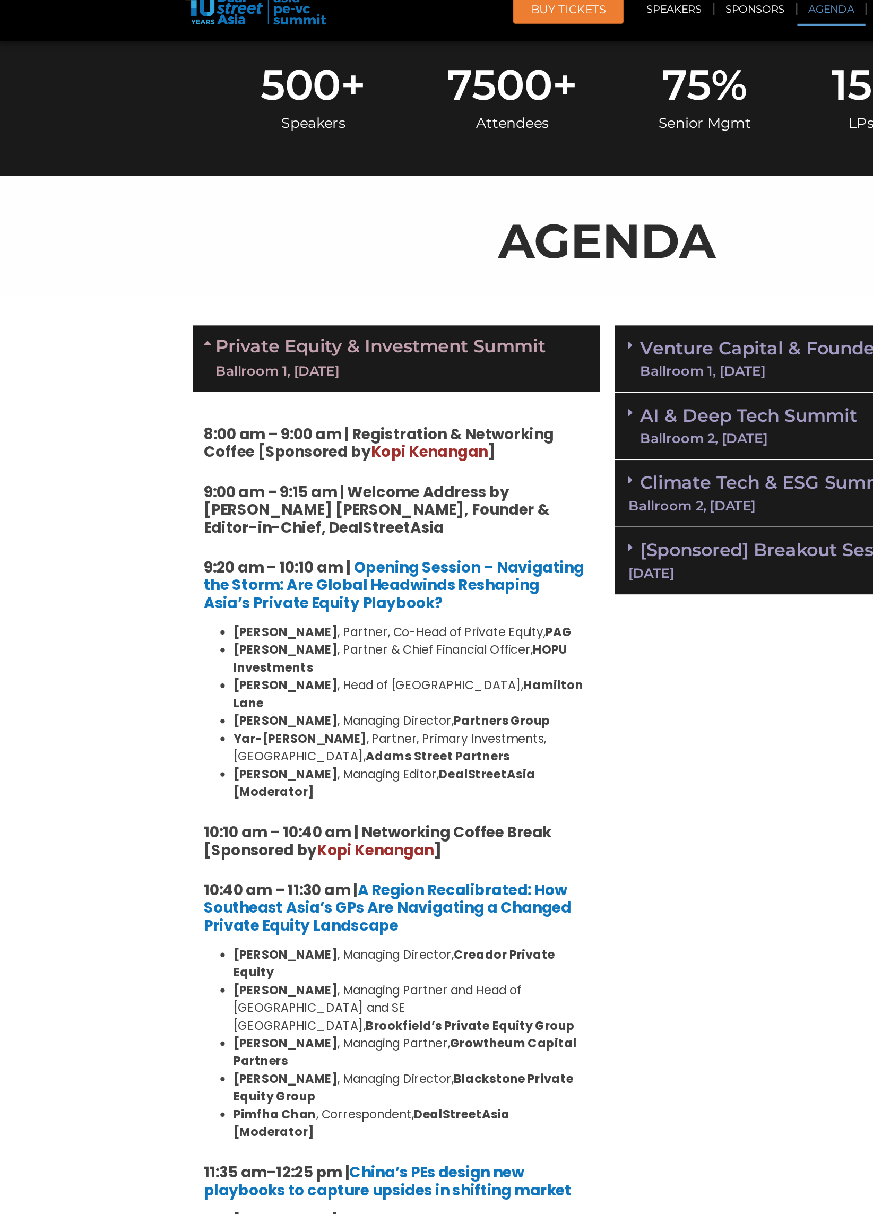
click at [355, 272] on link "Private Equity & Investment Summit Ballroom 1, [DATE]" at bounding box center [274, 274] width 237 height 32
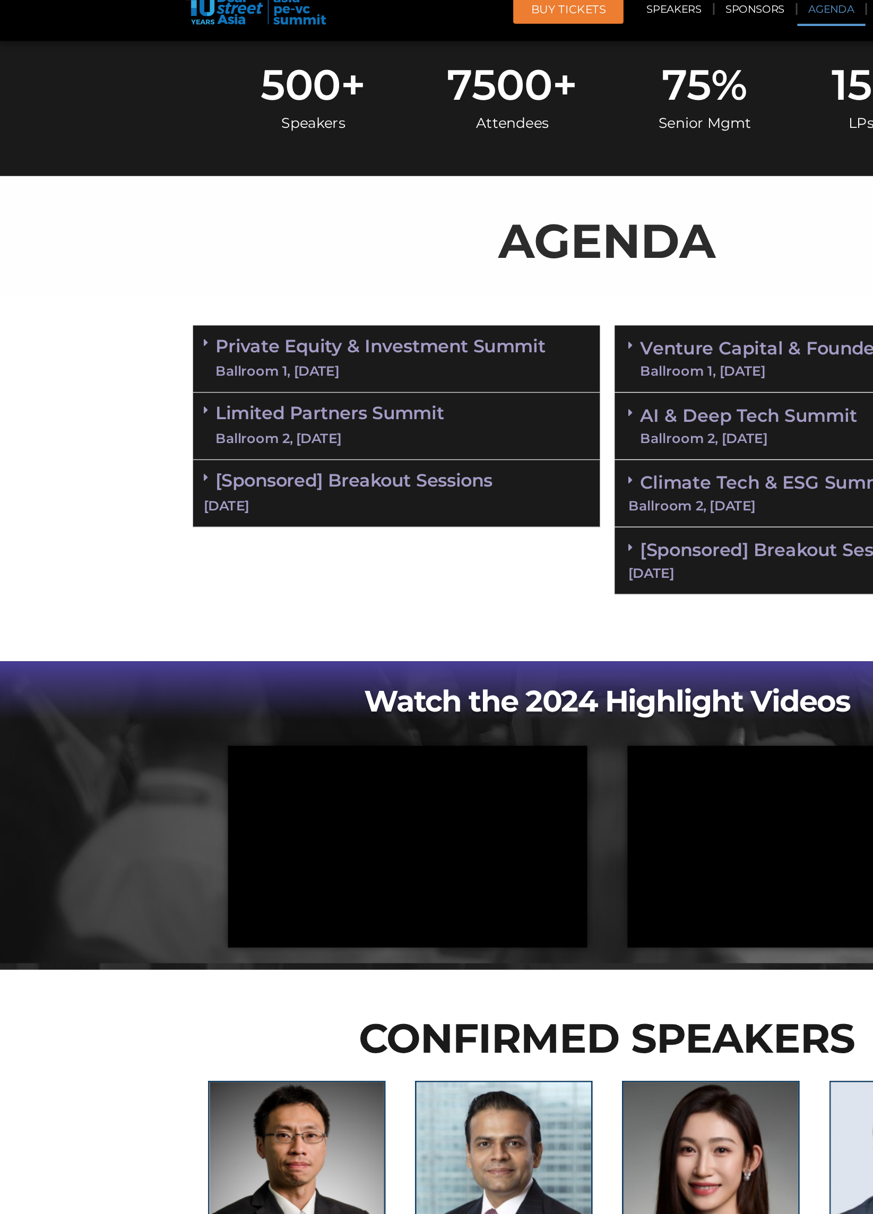
click at [376, 325] on div "Limited Partners Summit Ballroom 2, 10 Sept" at bounding box center [286, 322] width 292 height 48
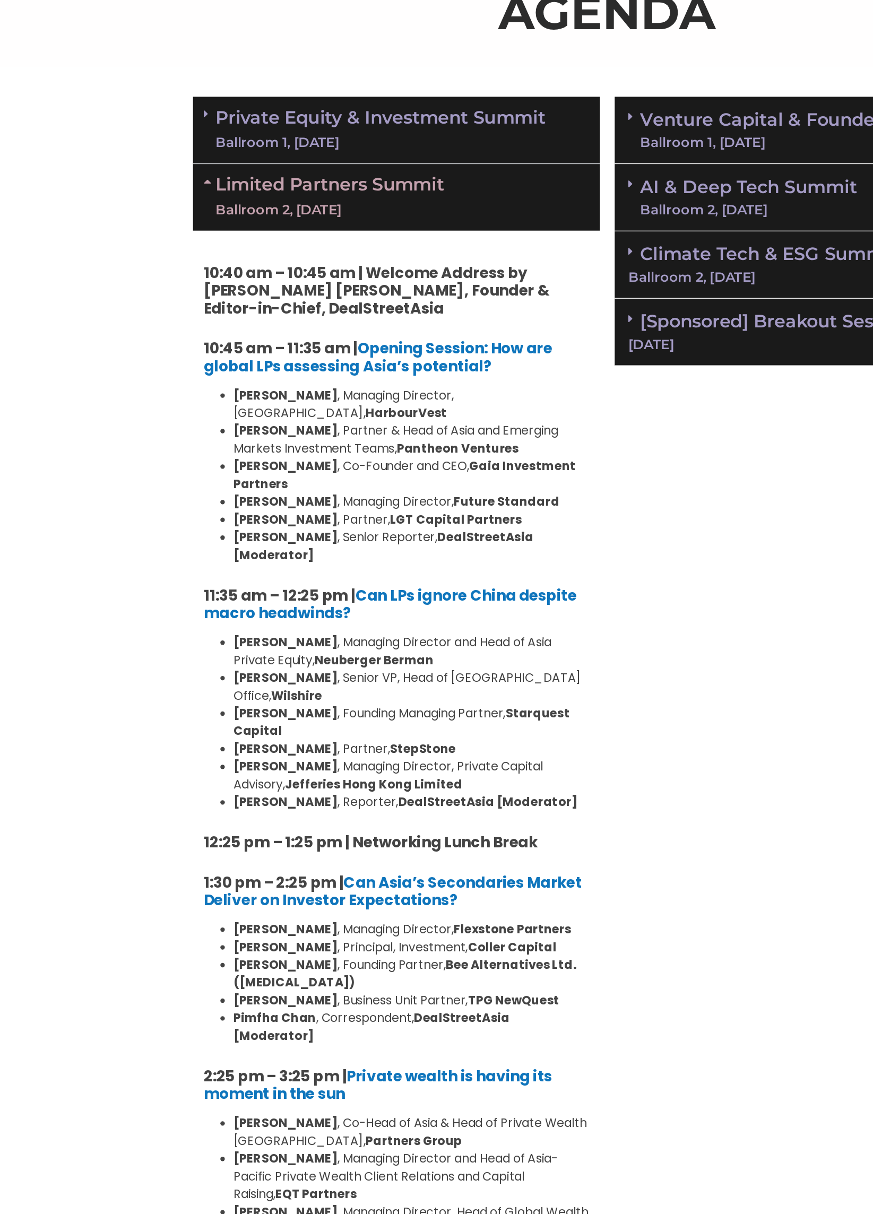
scroll to position [583, 0]
click at [353, 205] on div "Ballroom 1, 10 Sept" at bounding box center [274, 209] width 237 height 13
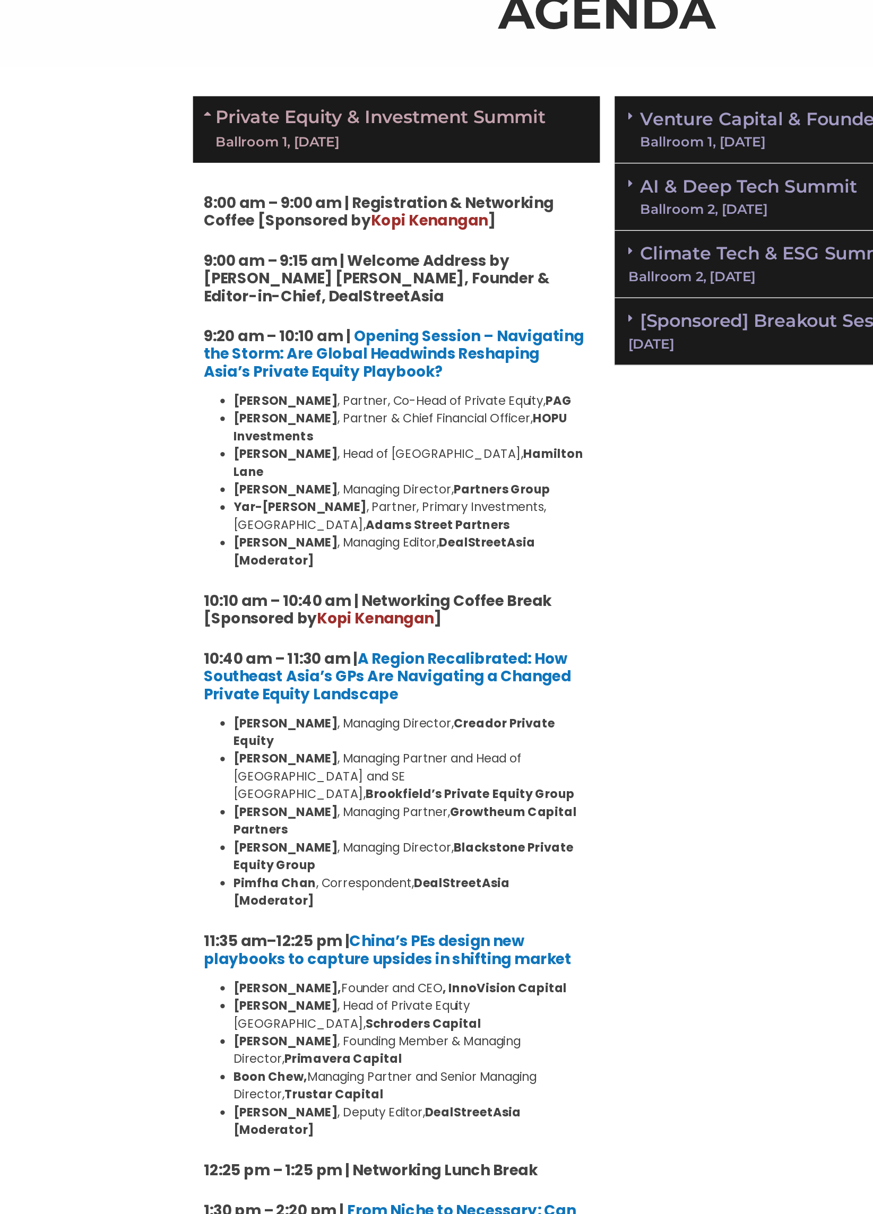
click at [349, 200] on link "Private Equity & Investment Summit Ballroom 1, 10 Sept" at bounding box center [274, 200] width 237 height 32
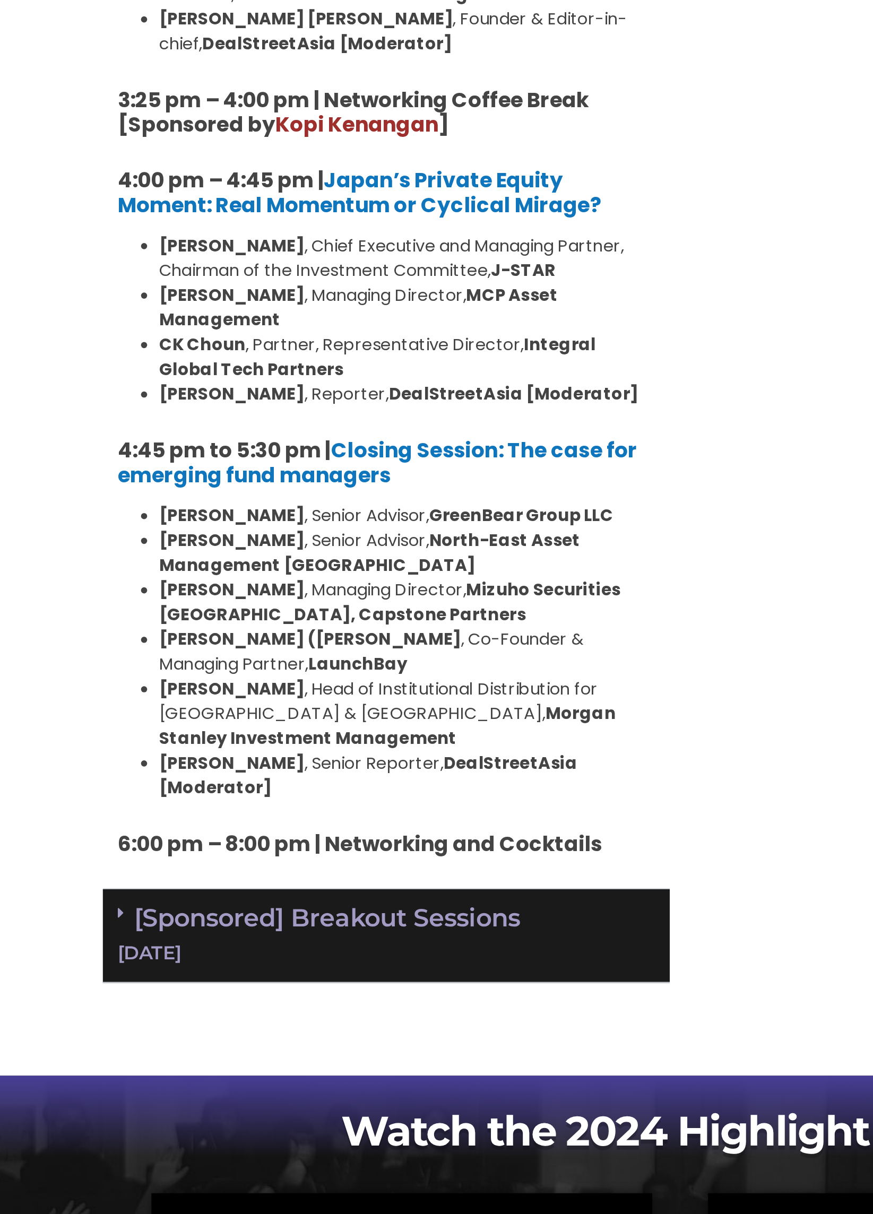
scroll to position [1273, 0]
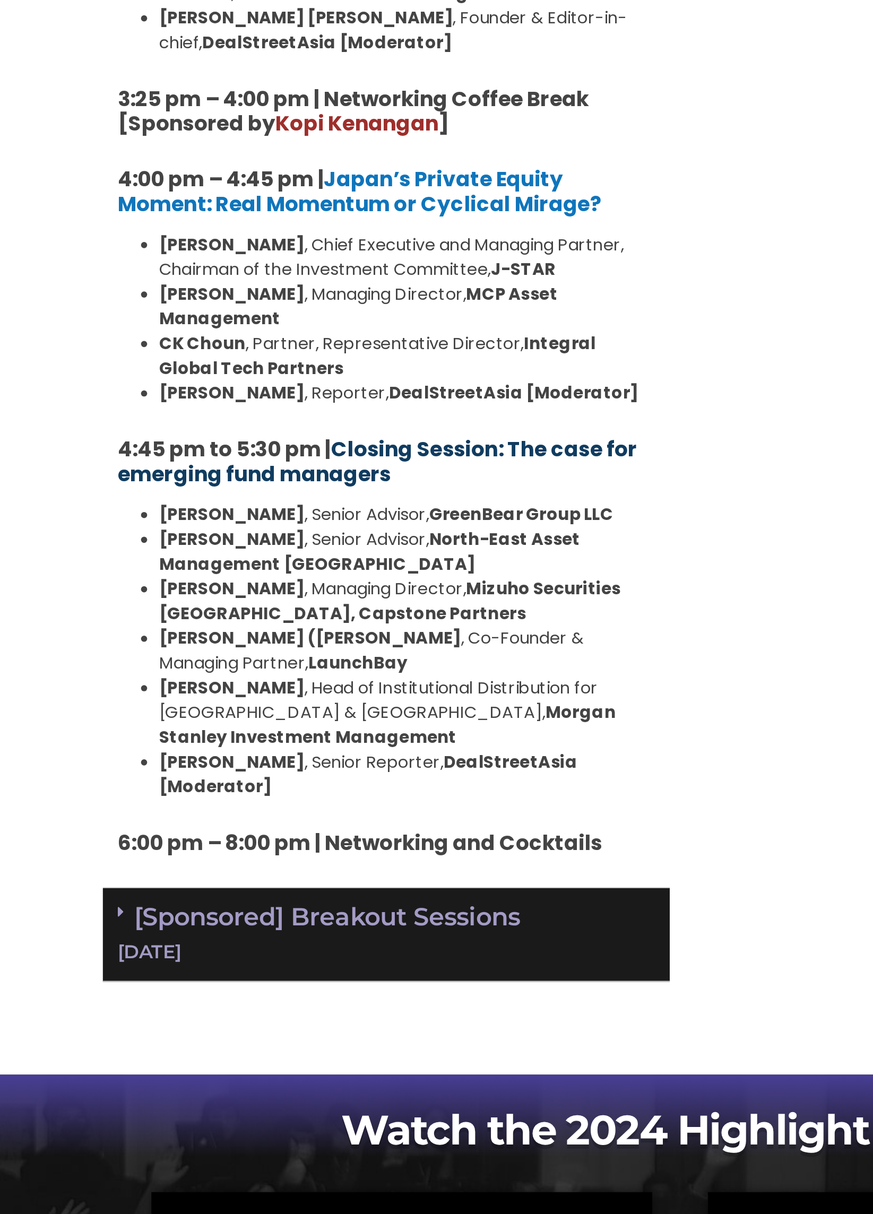
click at [387, 552] on link "Closing Session: The case for emerging fund managers" at bounding box center [280, 566] width 267 height 28
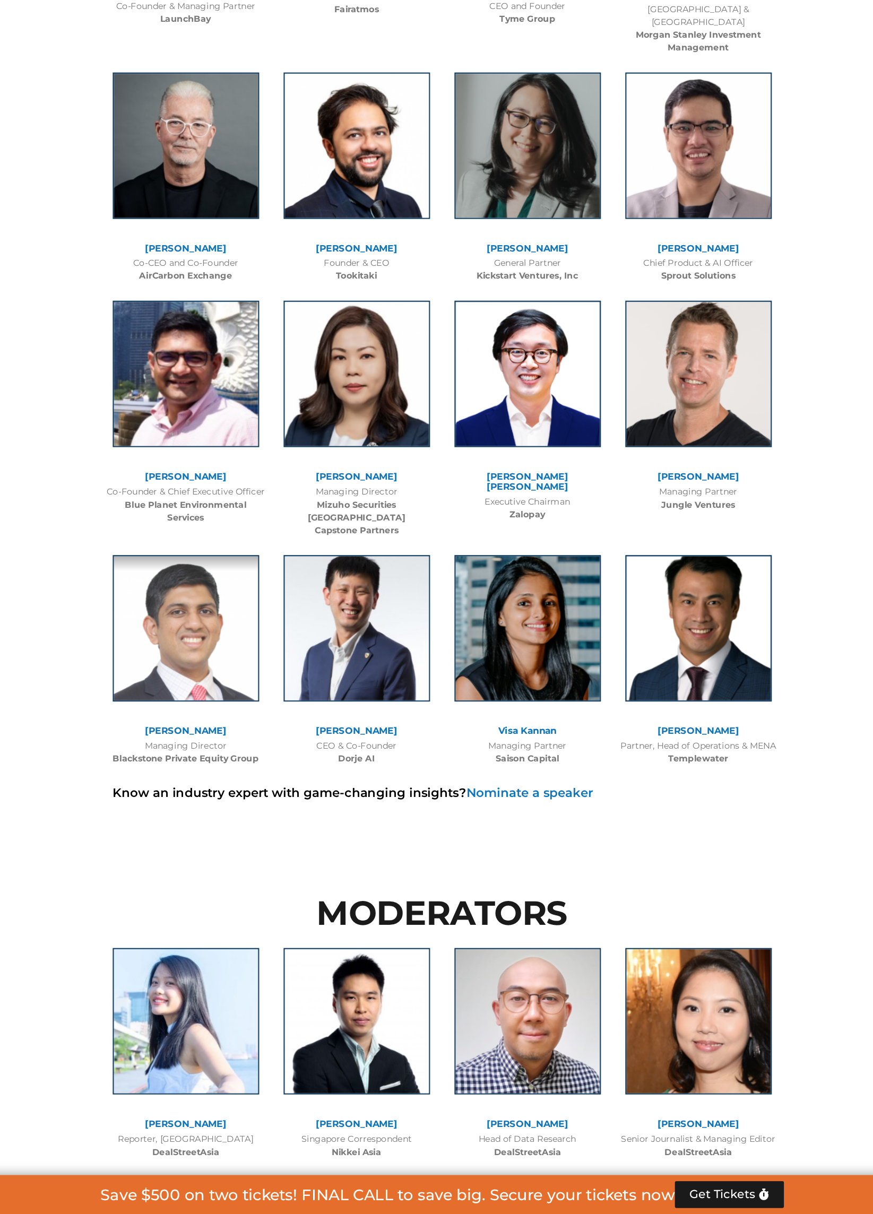
scroll to position [7020, 0]
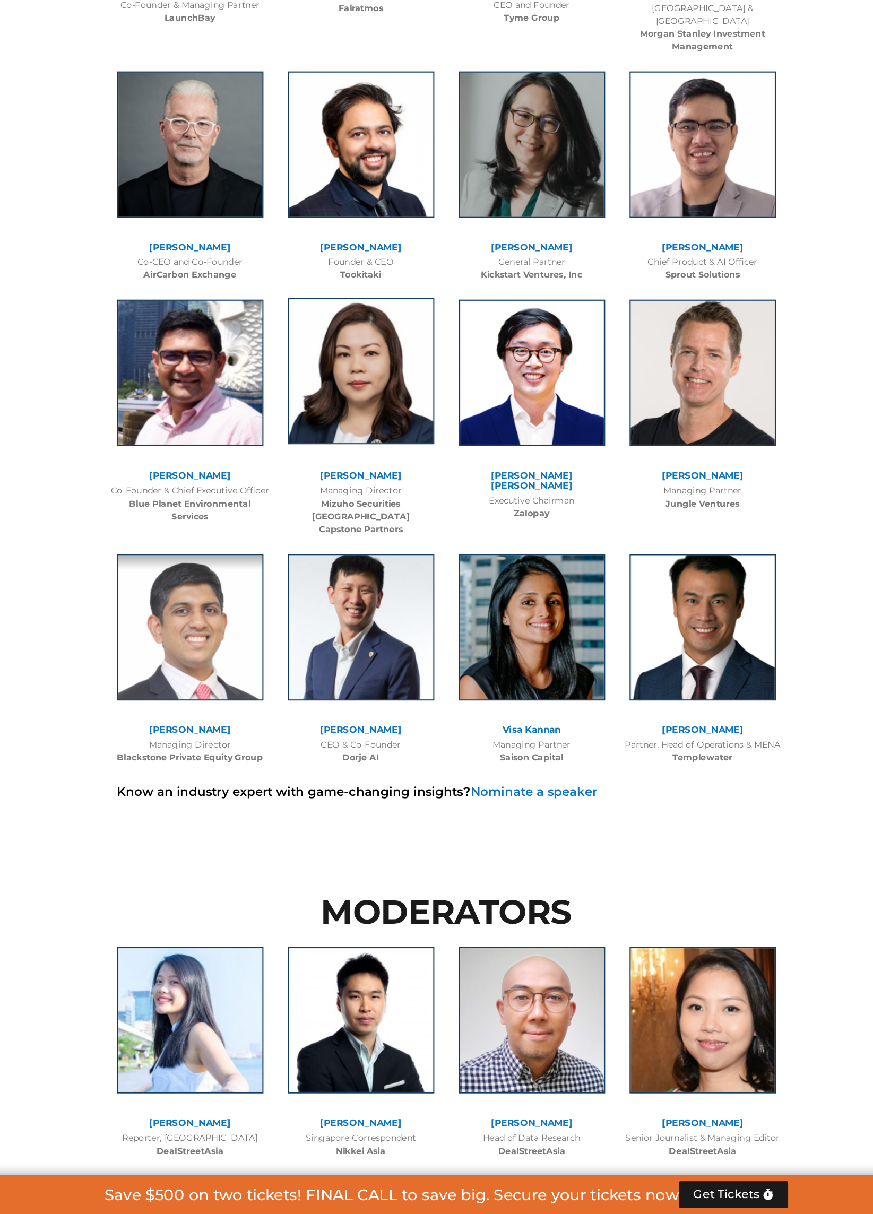
click at [317, 417] on img at bounding box center [362, 480] width 127 height 127
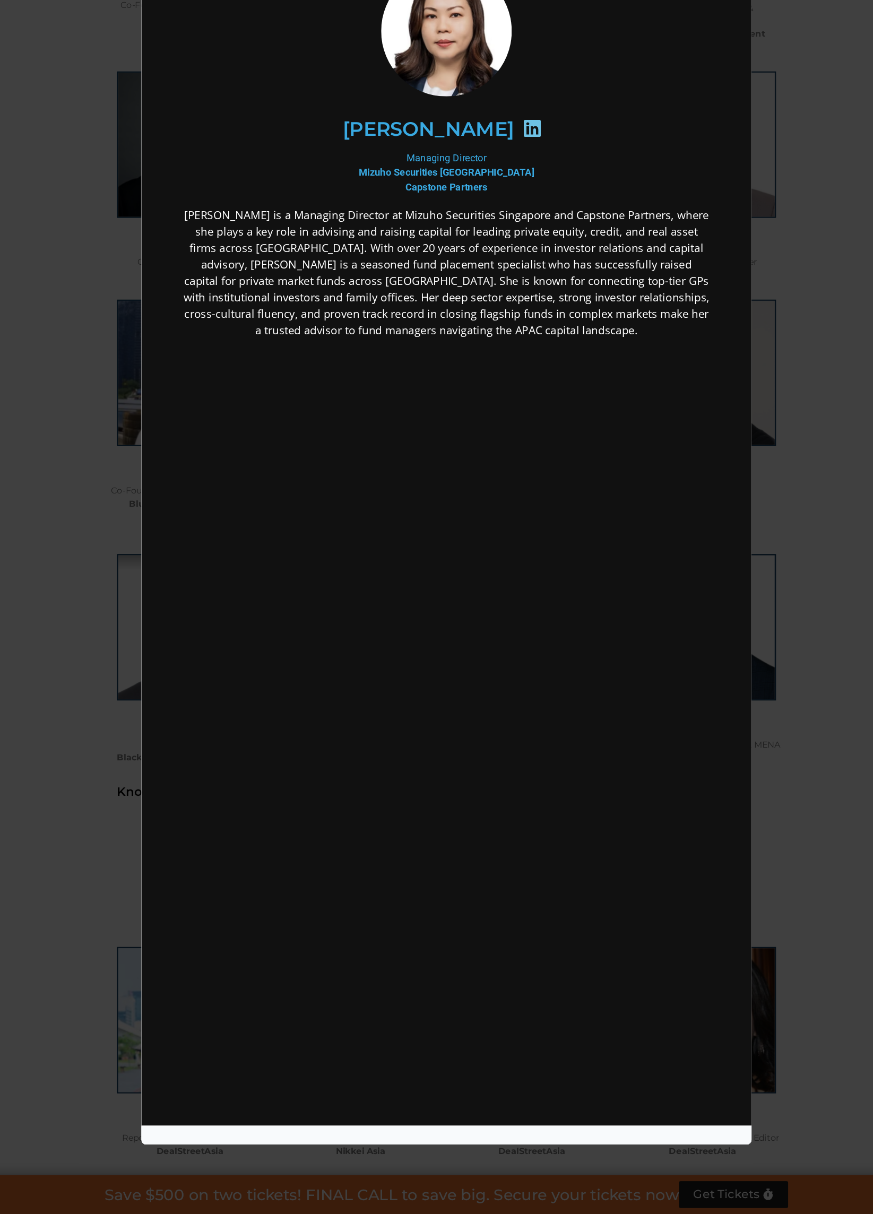
scroll to position [0, 0]
click at [139, 388] on div "Speaker Profile ×" at bounding box center [436, 607] width 873 height 1214
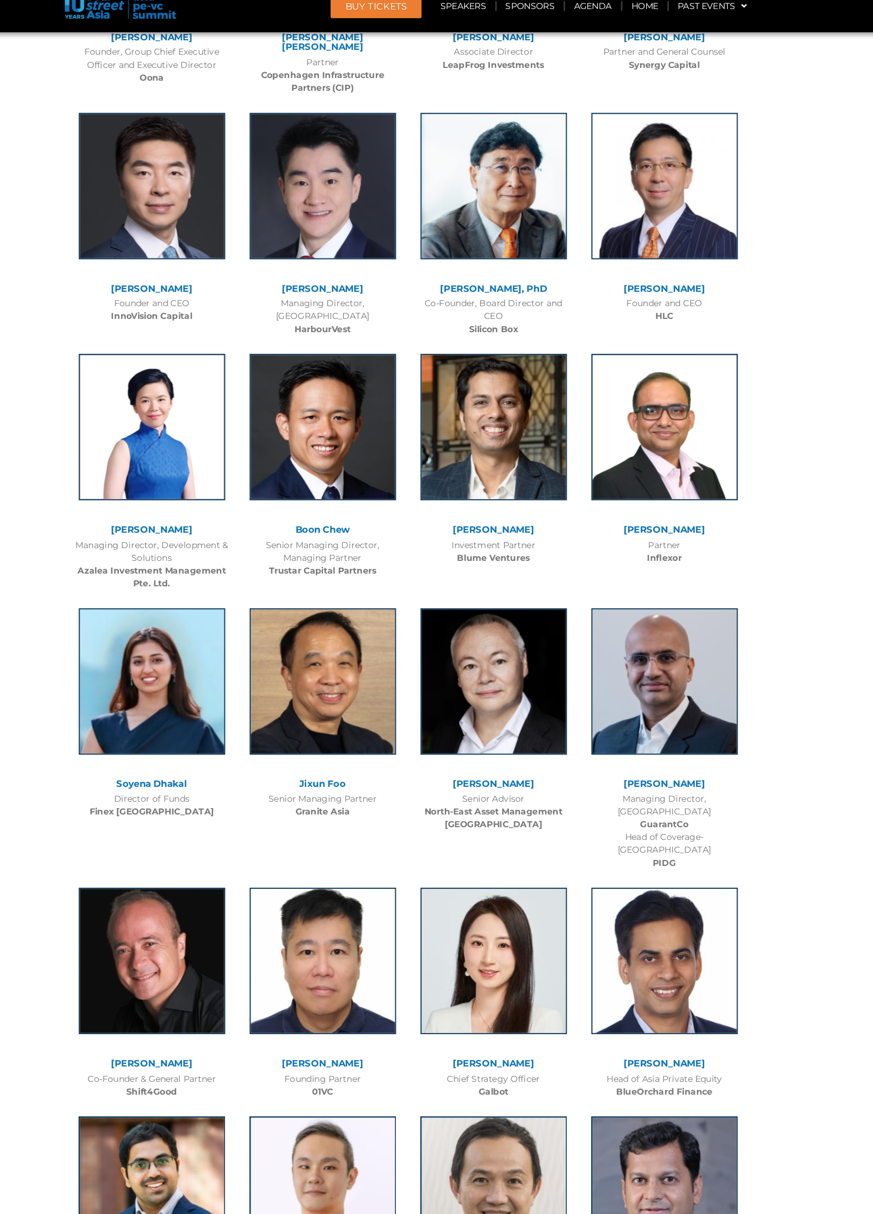
scroll to position [5390, 0]
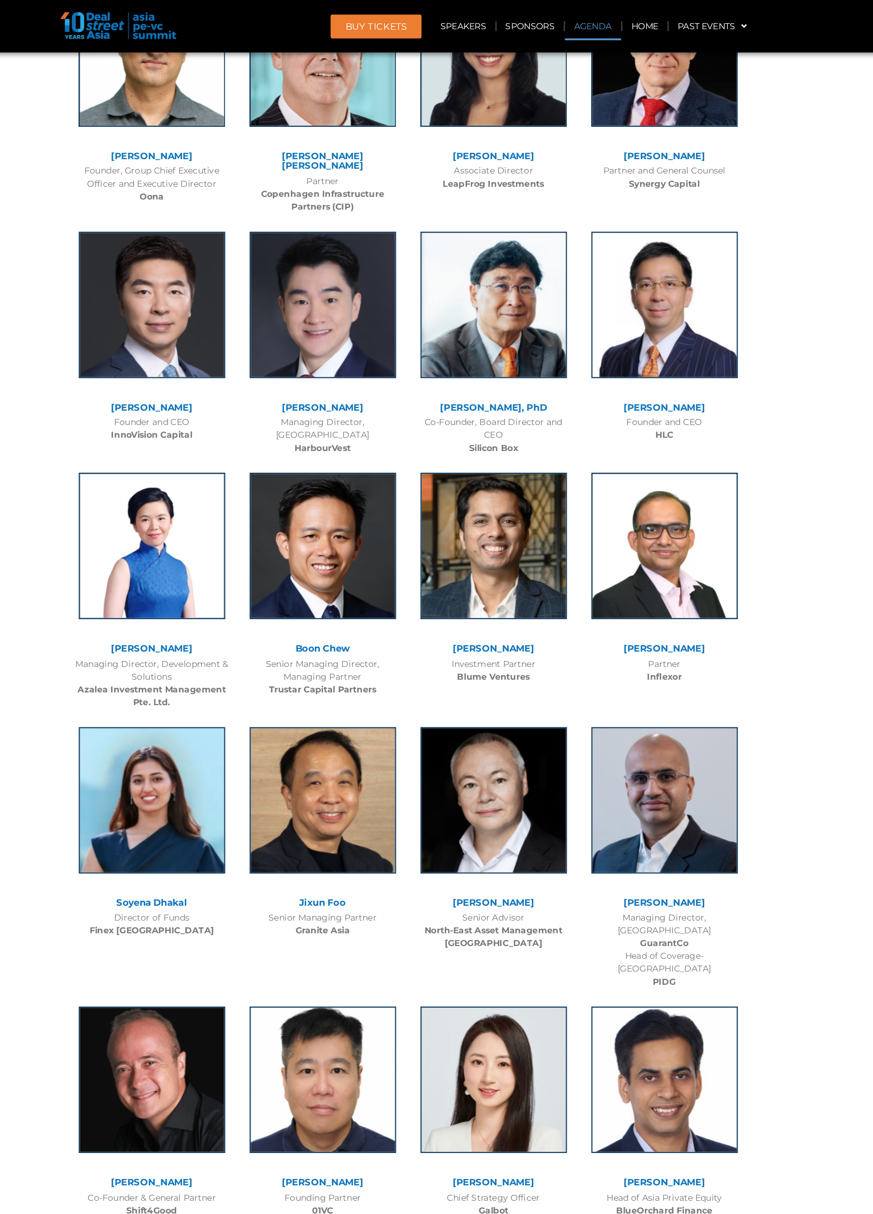
click at [590, 23] on link "Agenda" at bounding box center [597, 23] width 49 height 24
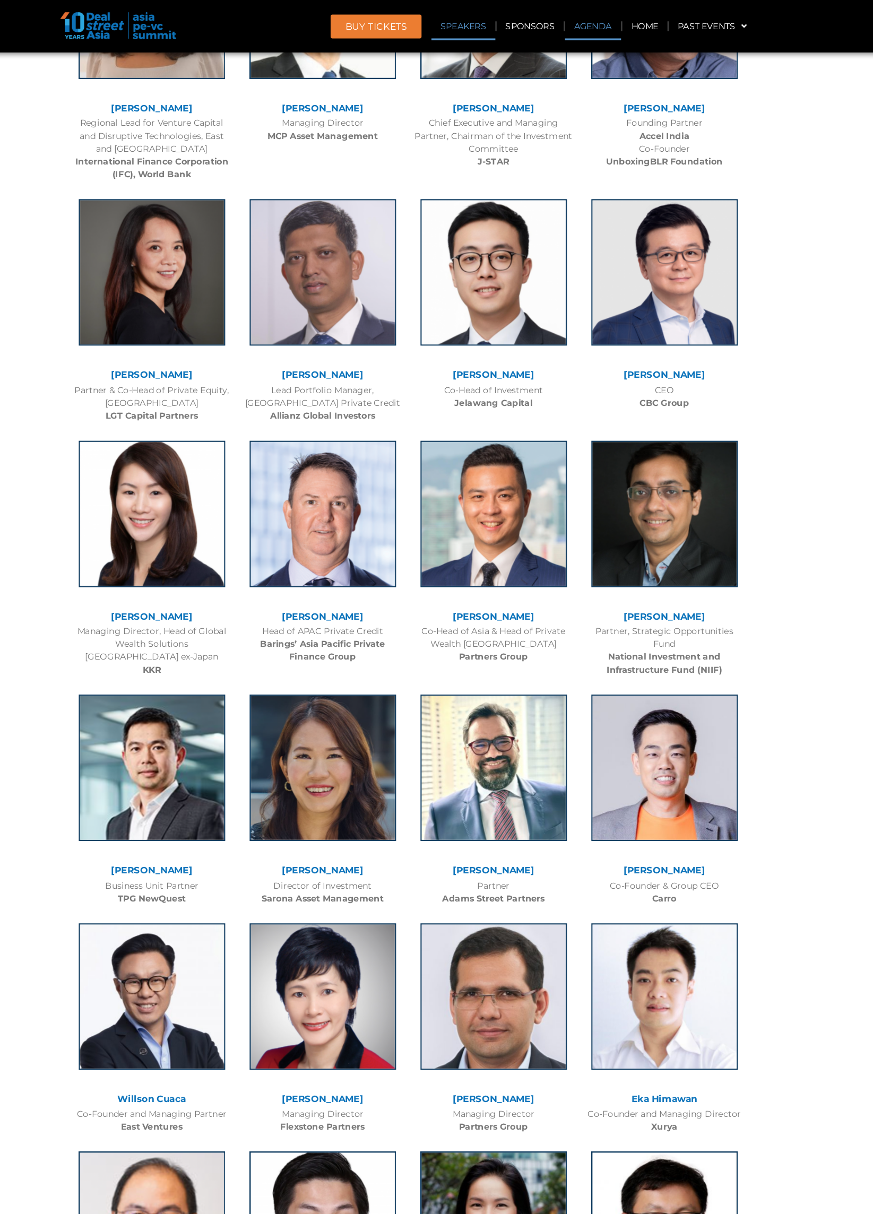
scroll to position [611, 0]
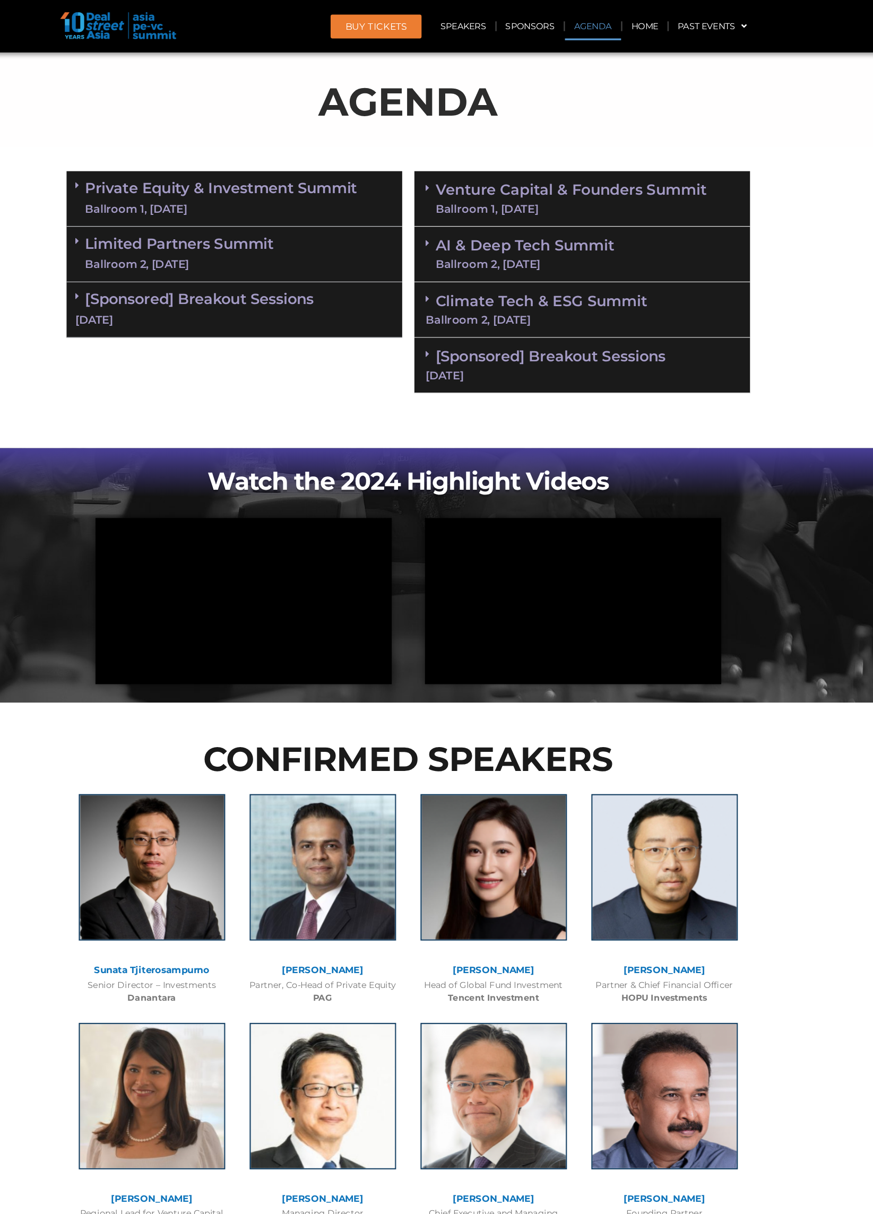
click at [193, 172] on link "Private Equity & Investment Summit Ballroom 1, 10 Sept" at bounding box center [274, 173] width 237 height 32
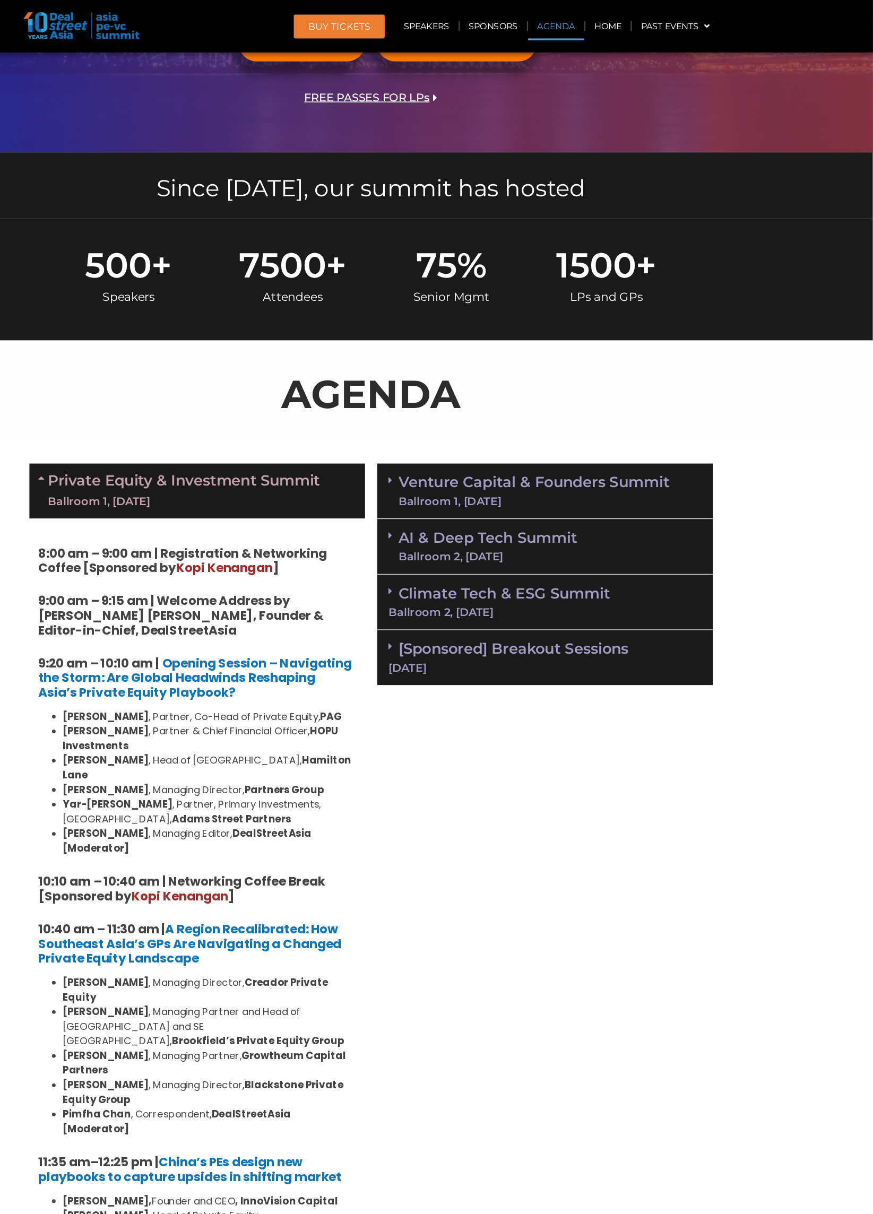
scroll to position [346, 0]
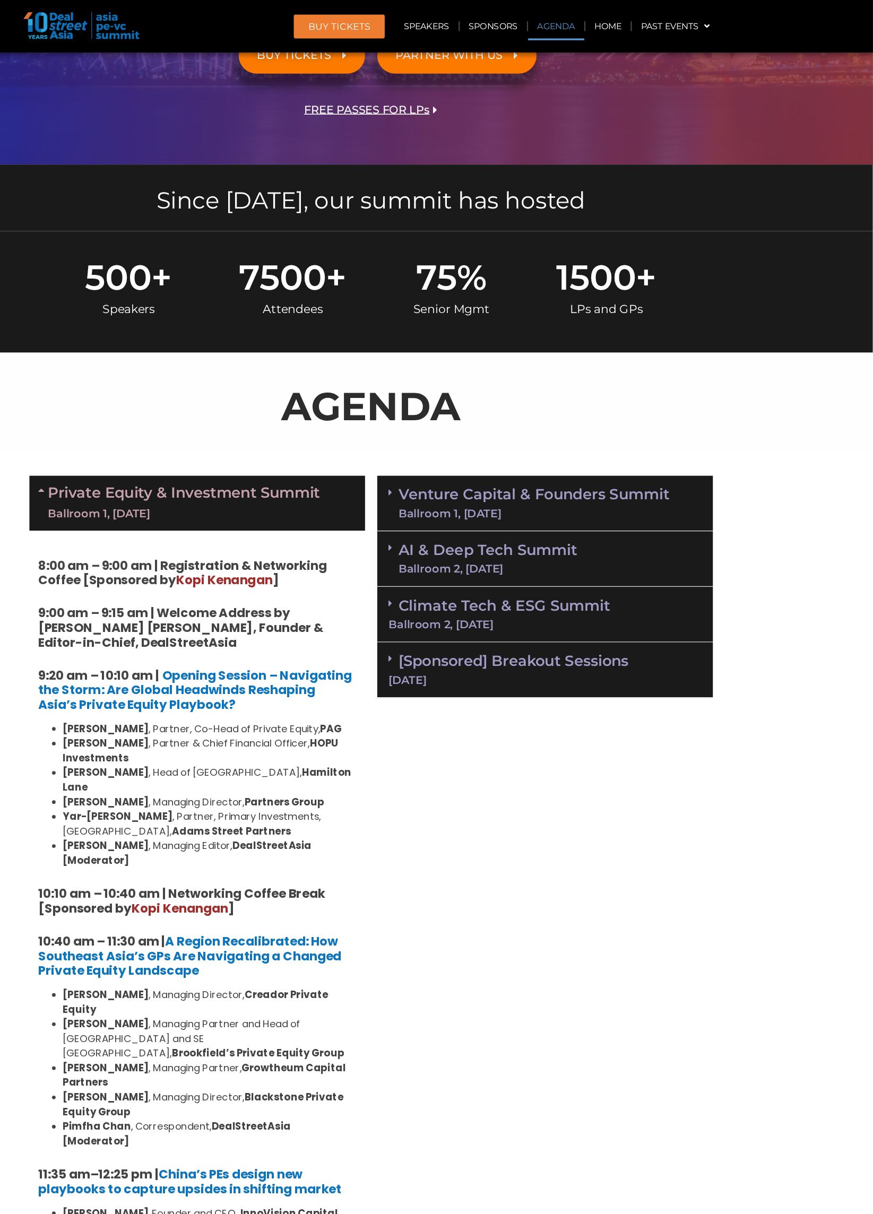
click at [220, 451] on div "Ballroom 1, 10 Sept" at bounding box center [274, 446] width 237 height 13
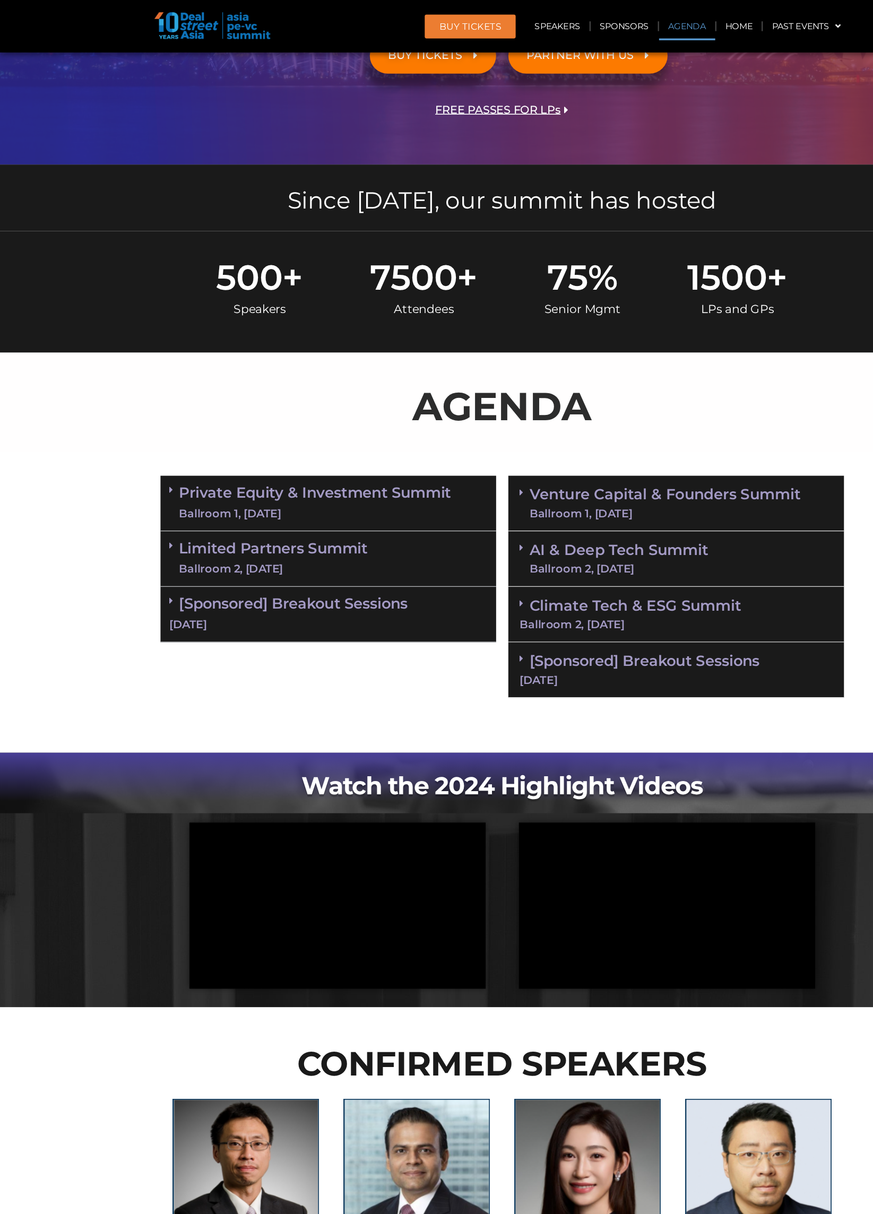
click at [169, 495] on div "Ballroom 2, 10 Sept" at bounding box center [238, 495] width 164 height 13
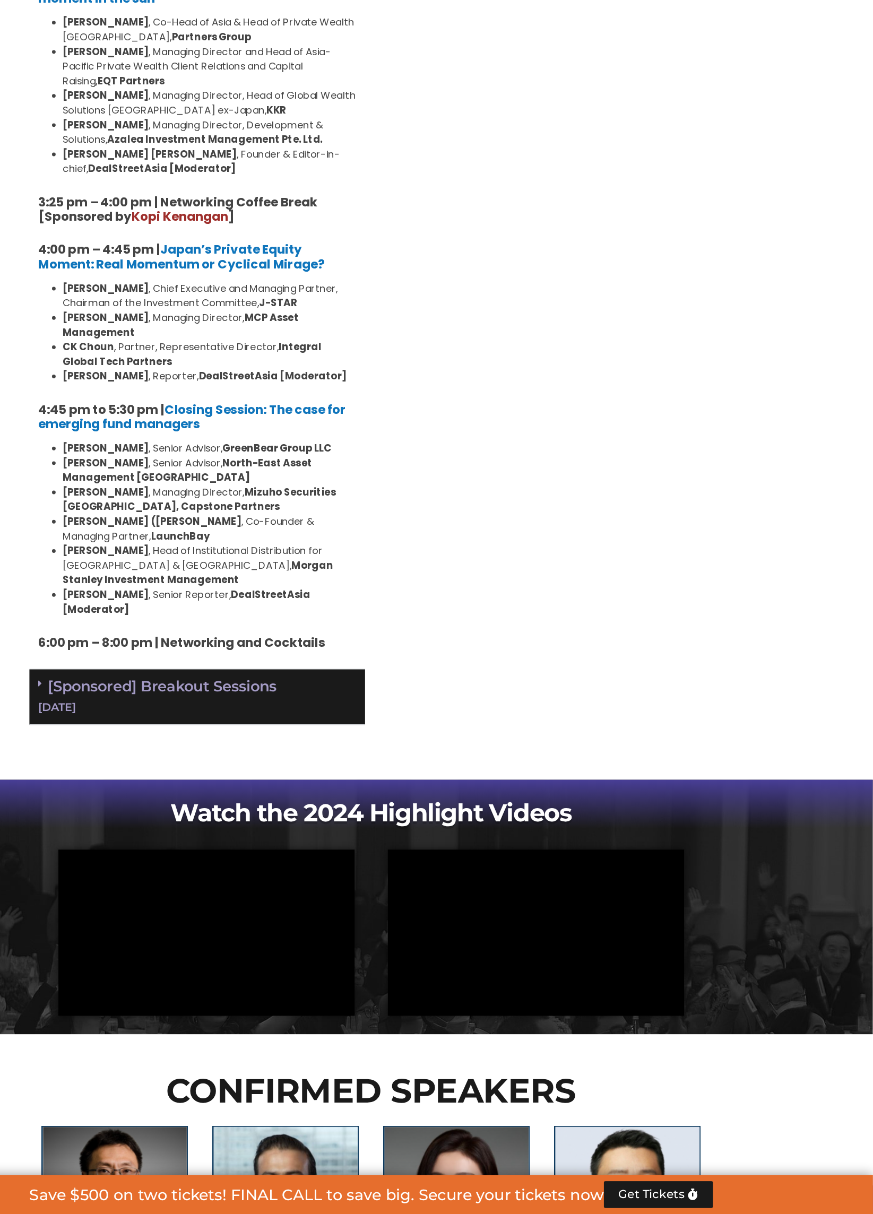
scroll to position [1321, 0]
